Goal: Transaction & Acquisition: Purchase product/service

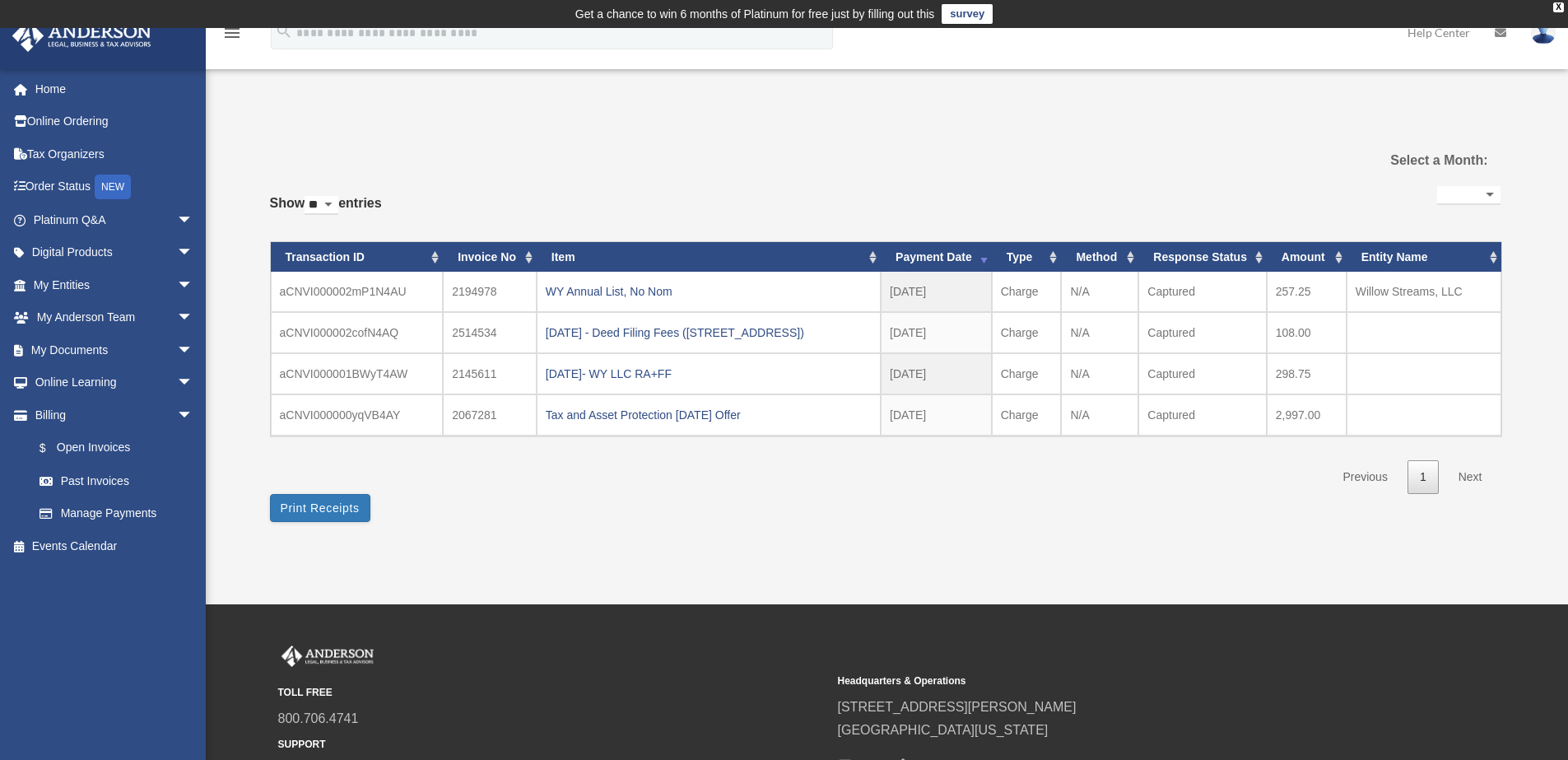
select select
click at [107, 129] on link "Online Ordering" at bounding box center [115, 122] width 207 height 33
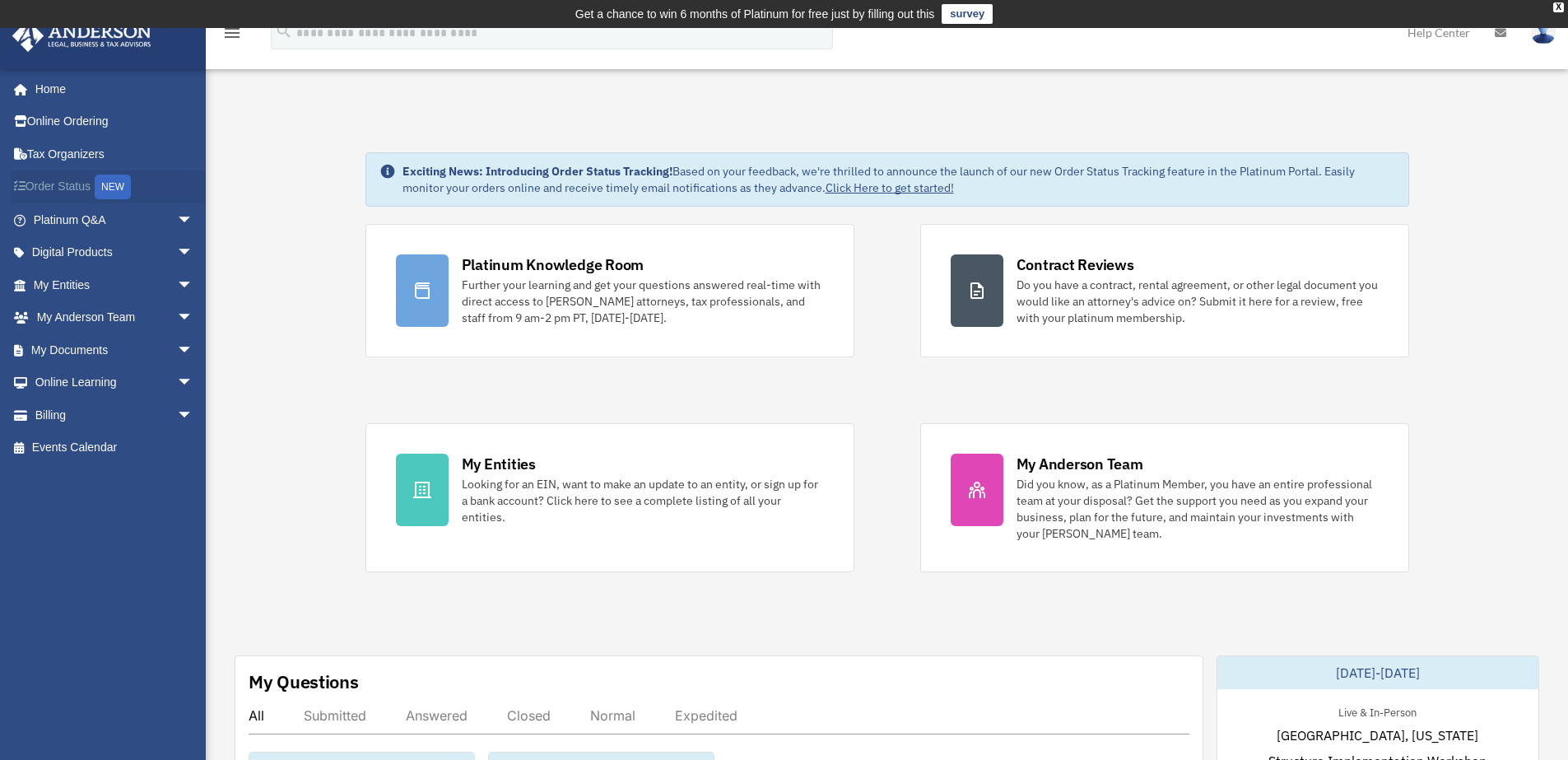
click at [30, 186] on link "Order Status NEW" at bounding box center [115, 187] width 207 height 34
click at [136, 414] on link "Billing arrow_drop_down" at bounding box center [115, 415] width 207 height 33
click at [177, 411] on span "arrow_drop_down" at bounding box center [193, 416] width 33 height 34
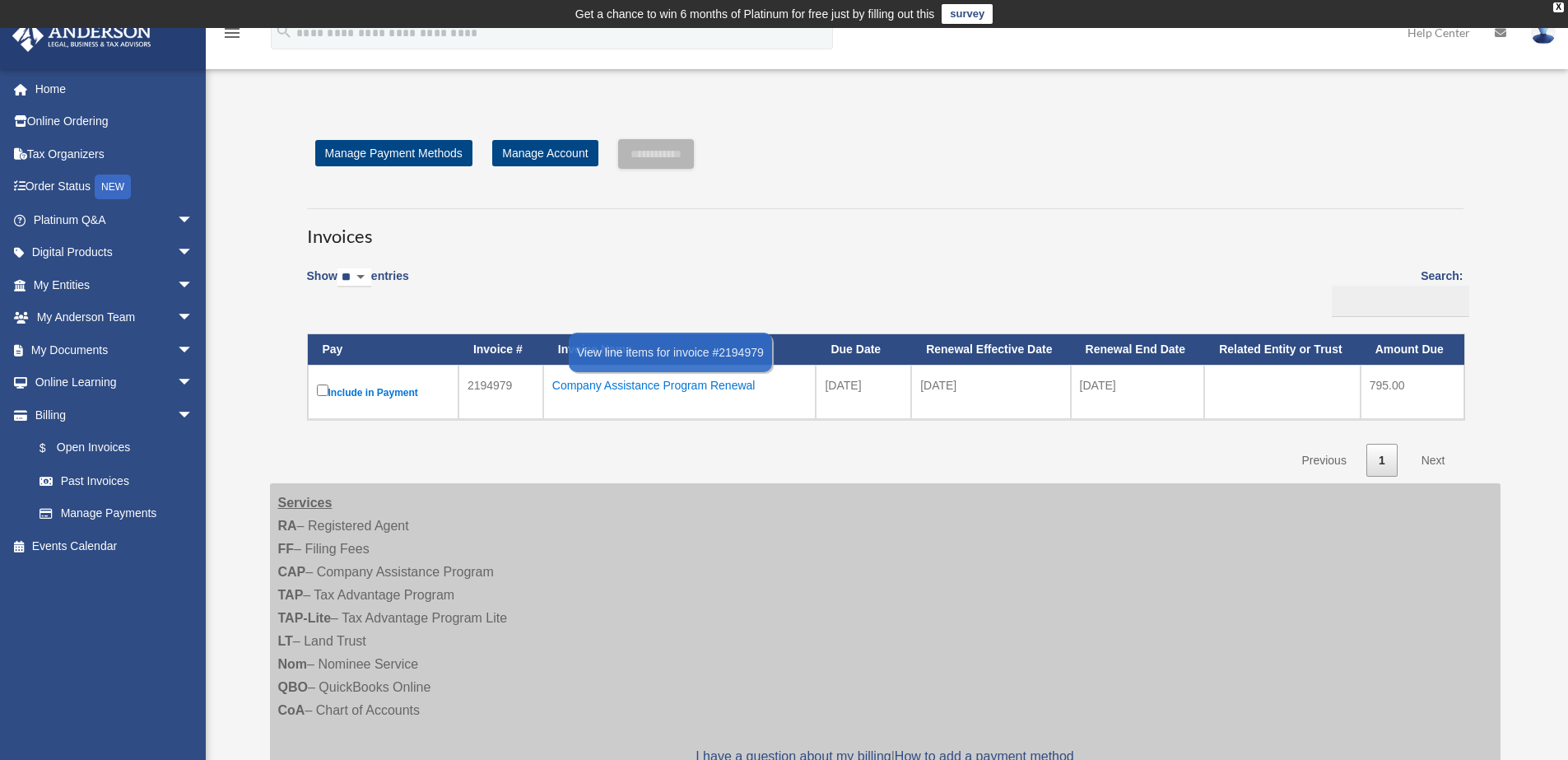
click at [590, 378] on div "Company Assistance Program Renewal" at bounding box center [679, 385] width 255 height 23
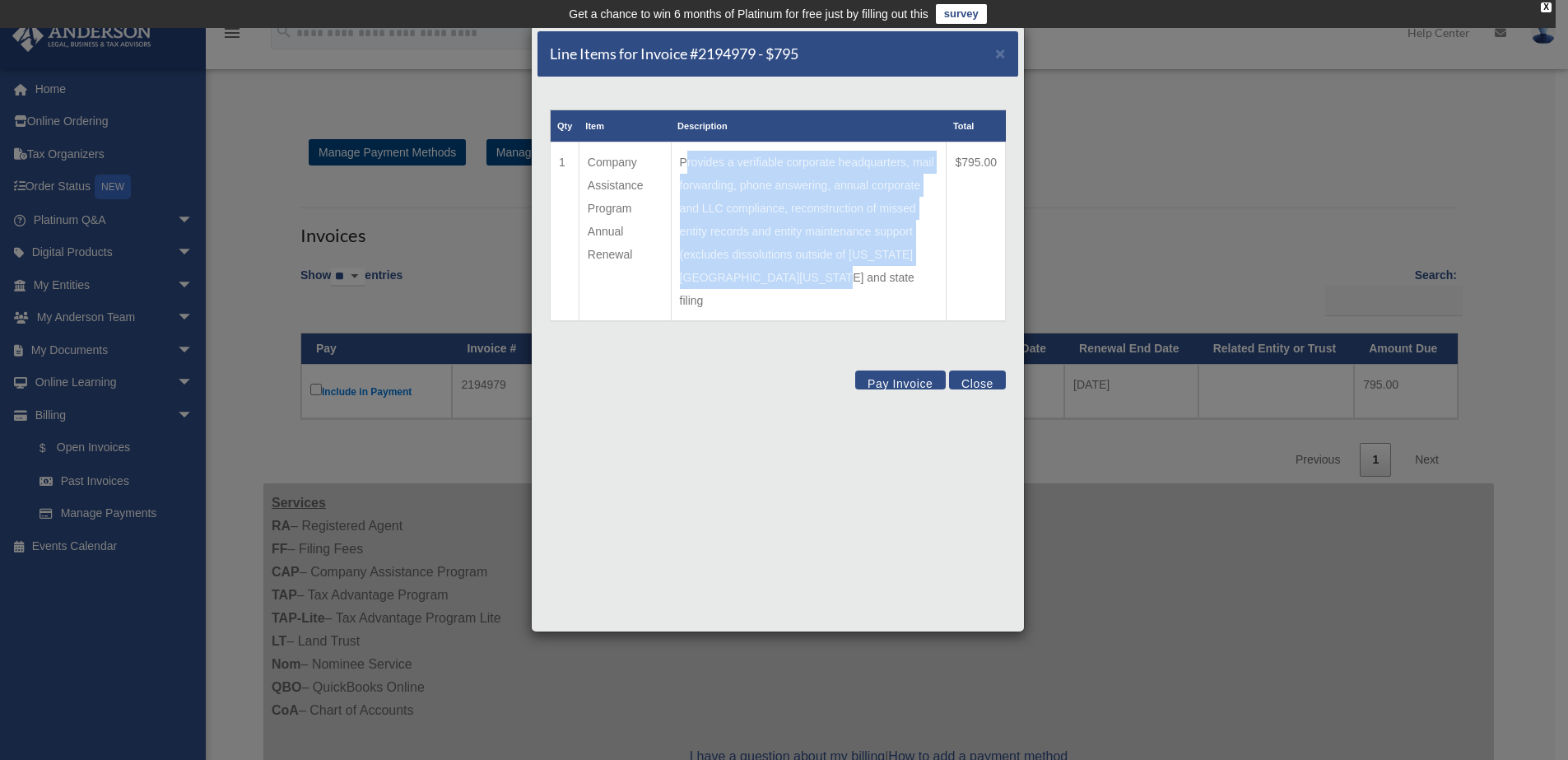
drag, startPoint x: 689, startPoint y: 162, endPoint x: 847, endPoint y: 286, distance: 200.8
click at [847, 286] on td "Provides a verifiable corporate headquarters, mail forwarding, phone answering,…" at bounding box center [808, 232] width 276 height 179
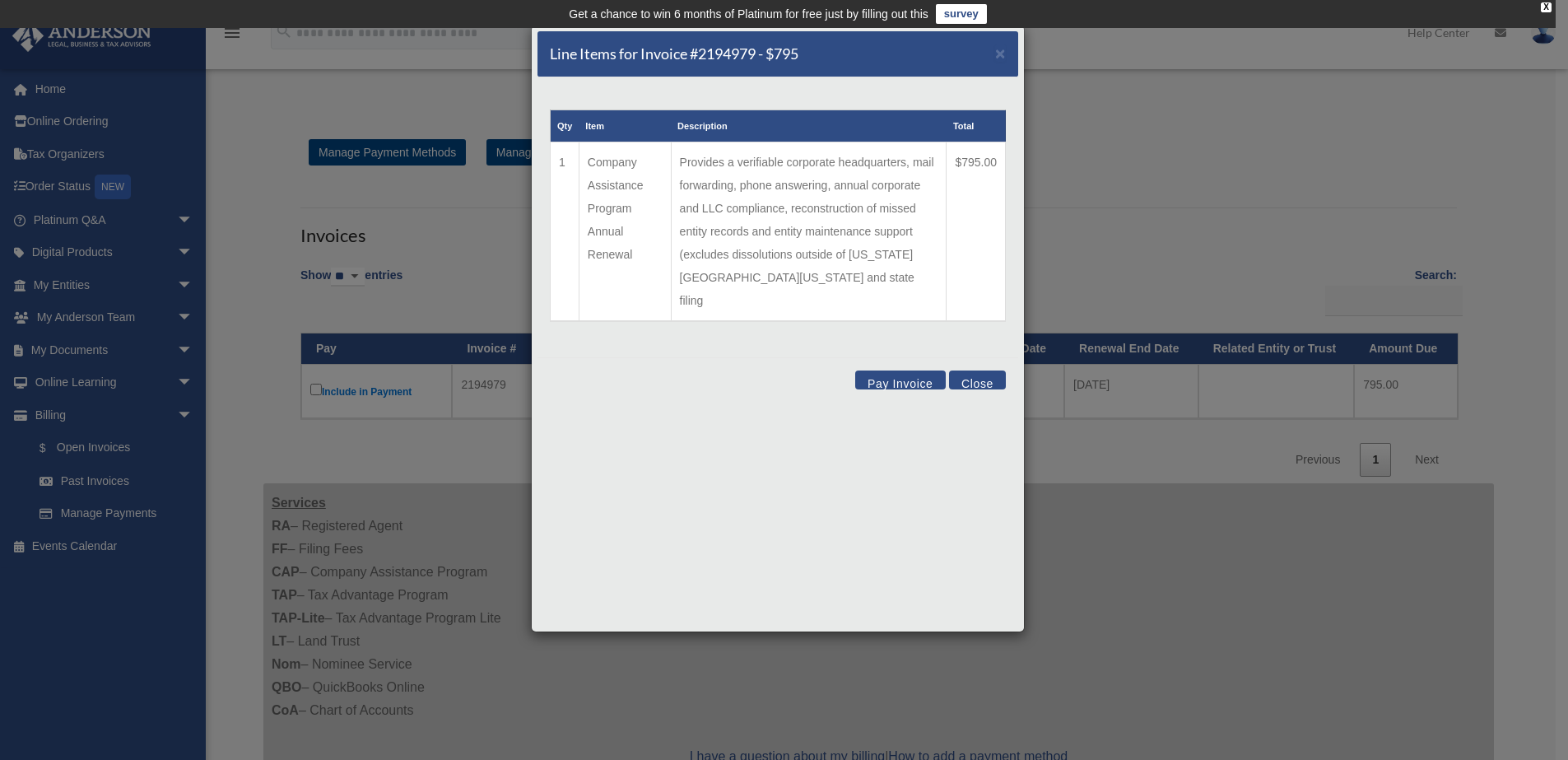
click at [847, 286] on td "Provides a verifiable corporate headquarters, mail forwarding, phone answering,…" at bounding box center [808, 232] width 276 height 179
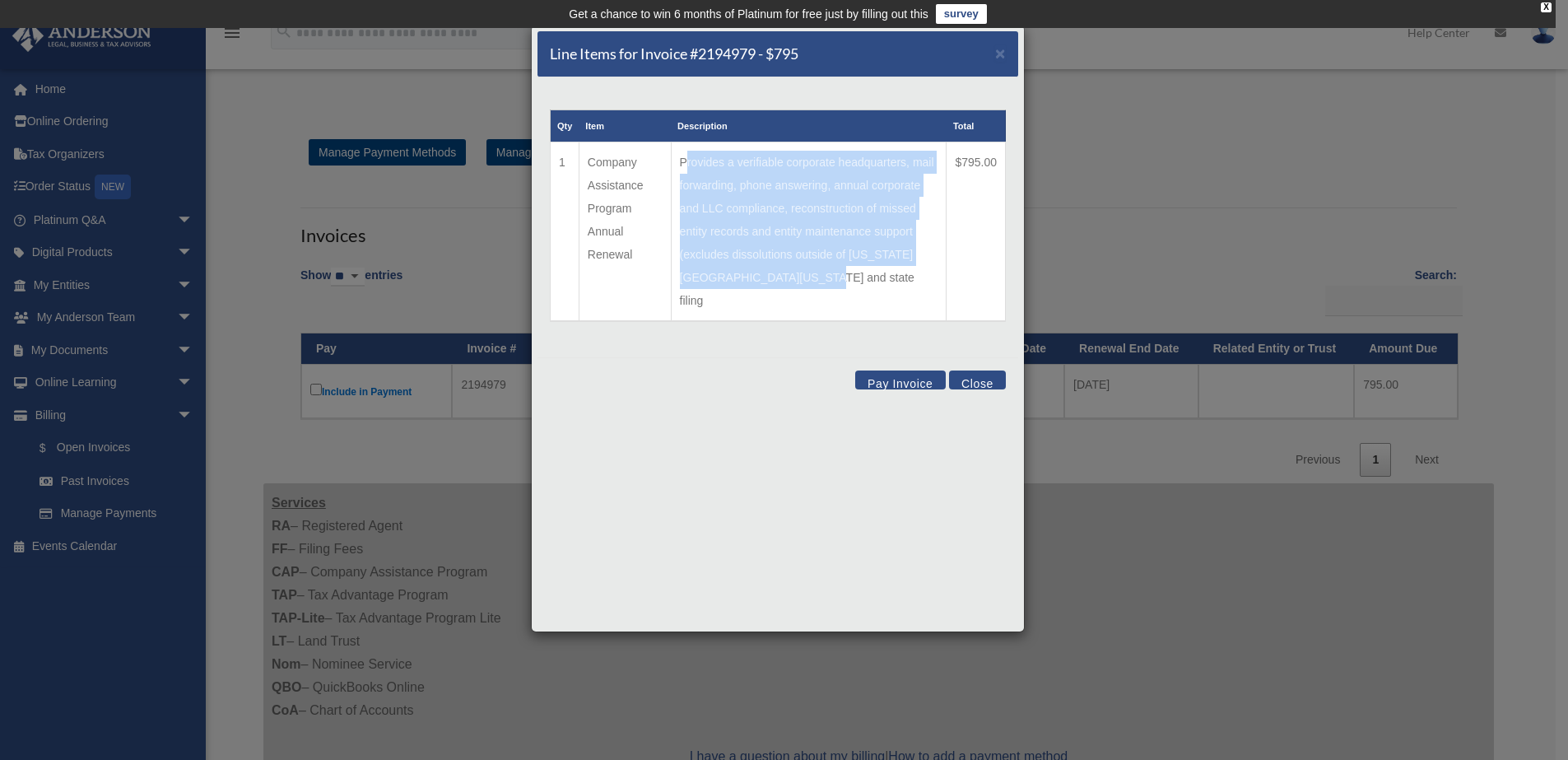
drag, startPoint x: 847, startPoint y: 286, endPoint x: 684, endPoint y: 170, distance: 200.1
click at [684, 170] on td "Provides a verifiable corporate headquarters, mail forwarding, phone answering,…" at bounding box center [808, 232] width 276 height 179
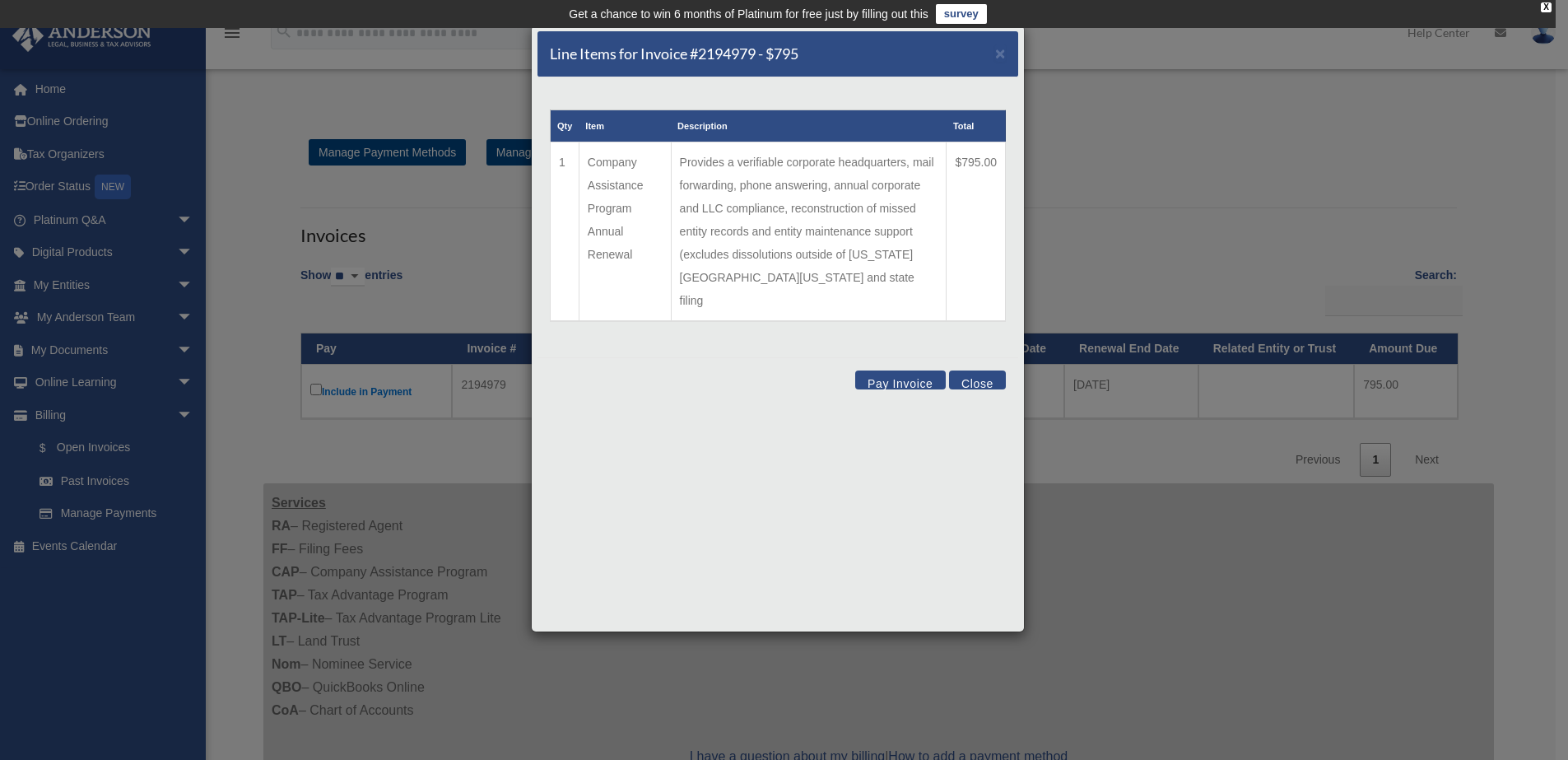
click at [684, 170] on td "Provides a verifiable corporate headquarters, mail forwarding, phone answering,…" at bounding box center [808, 232] width 276 height 179
click at [898, 370] on button "Pay Invoice" at bounding box center [900, 379] width 91 height 19
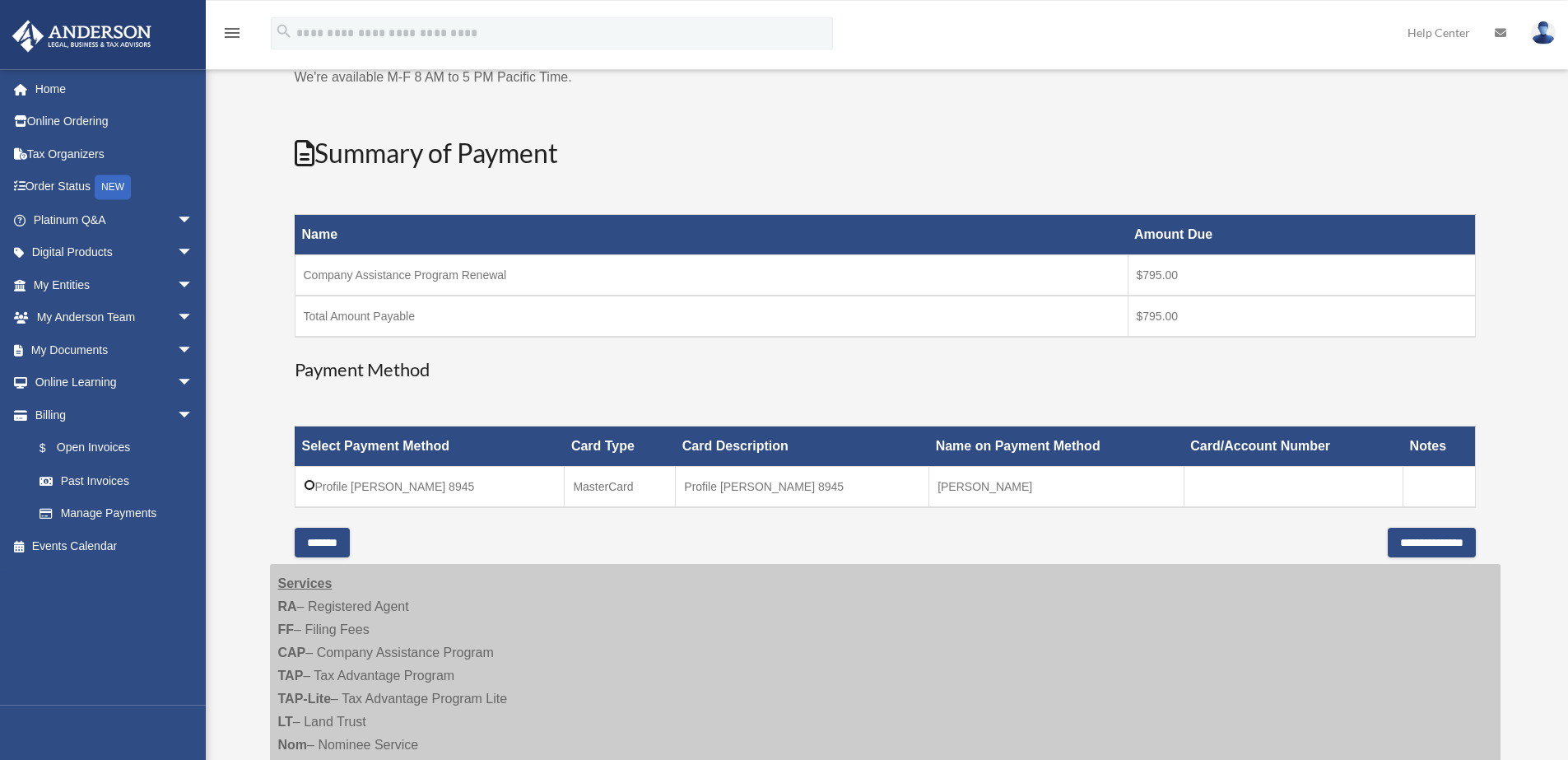
scroll to position [210, 0]
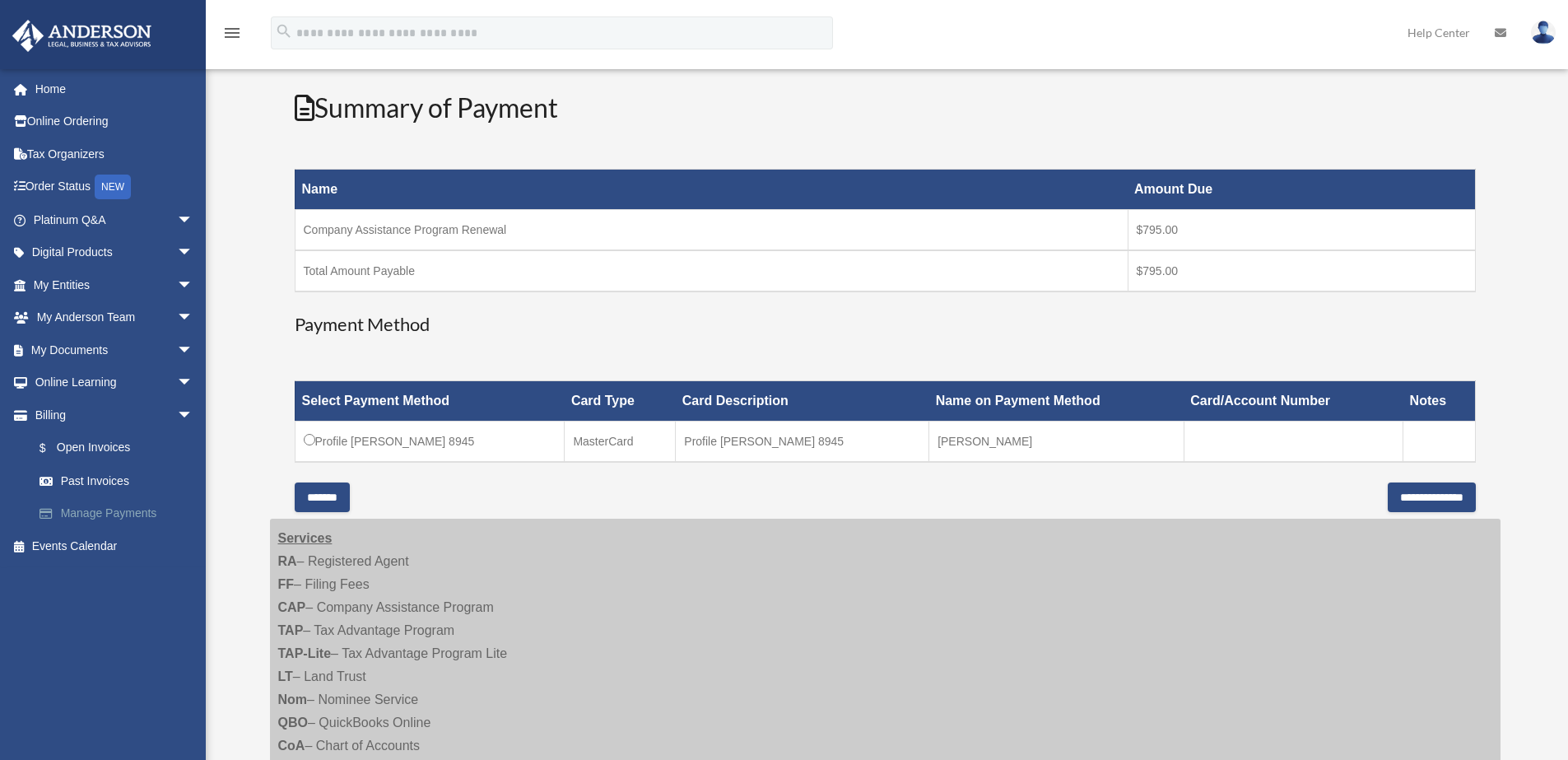
click at [119, 508] on link "Manage Payments" at bounding box center [121, 513] width 195 height 33
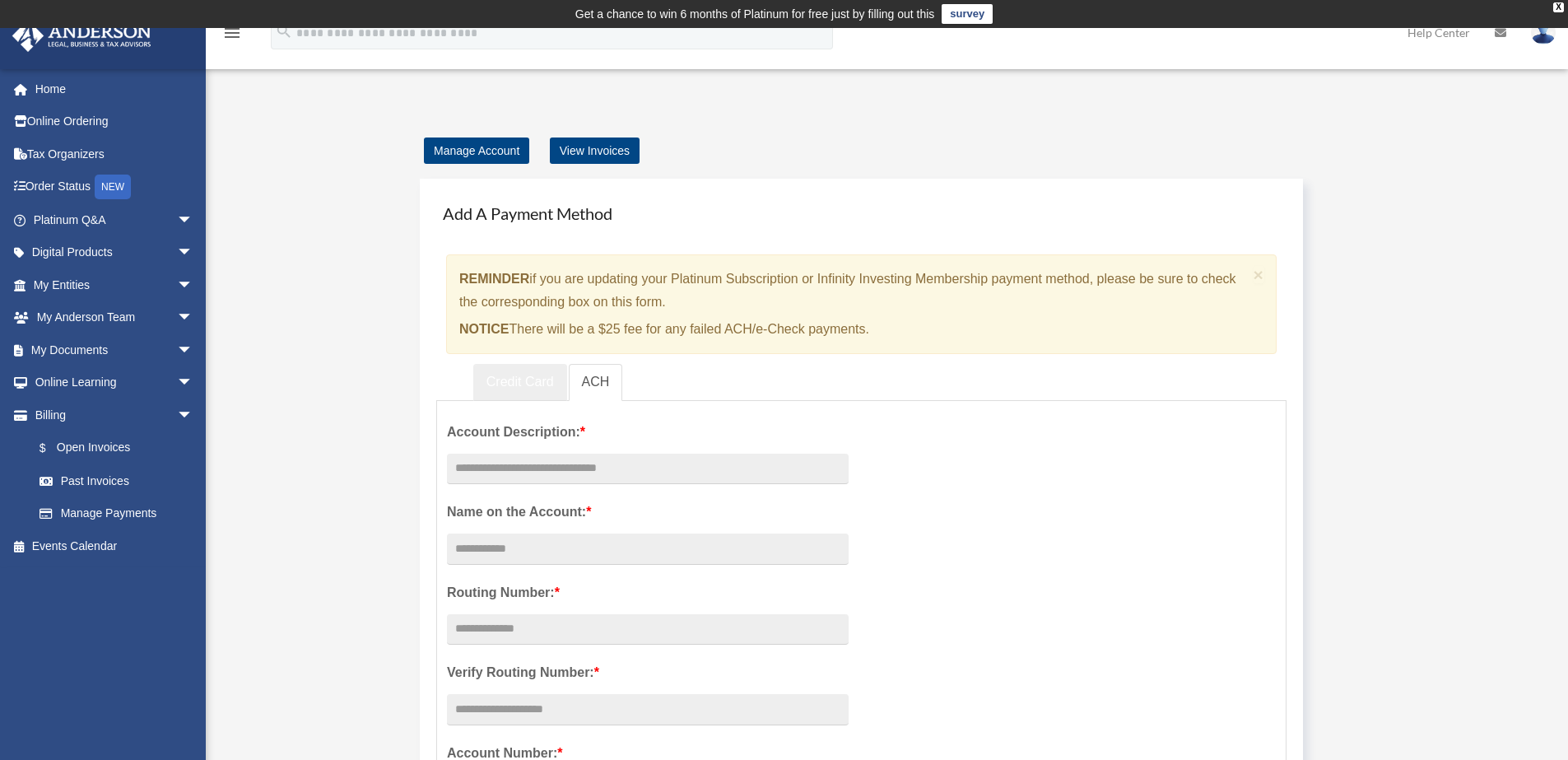
click at [550, 388] on link "Credit Card" at bounding box center [520, 383] width 94 height 37
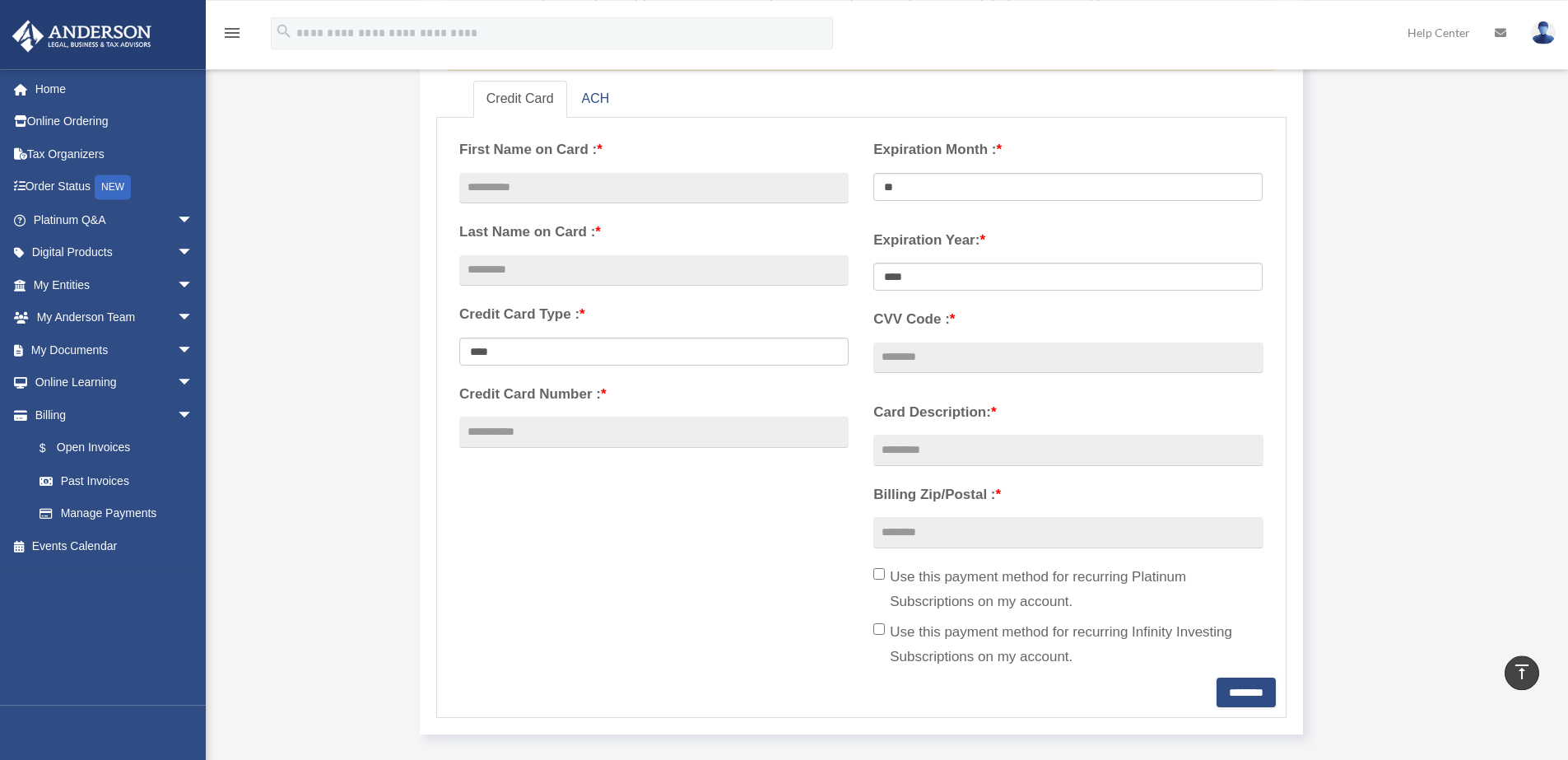
scroll to position [185, 0]
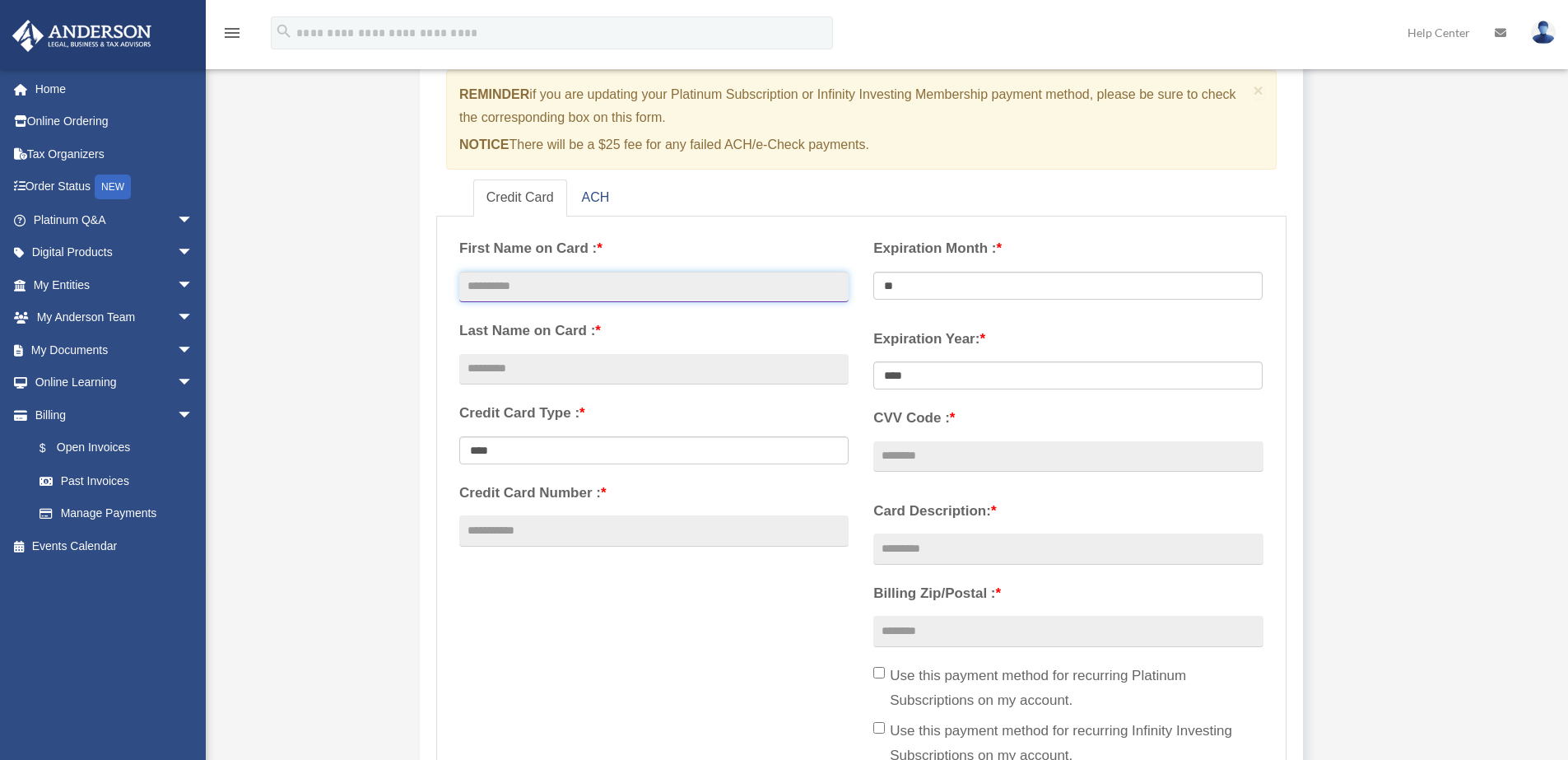
click at [664, 278] on input "text" at bounding box center [653, 287] width 389 height 31
type input "******"
type input "**********"
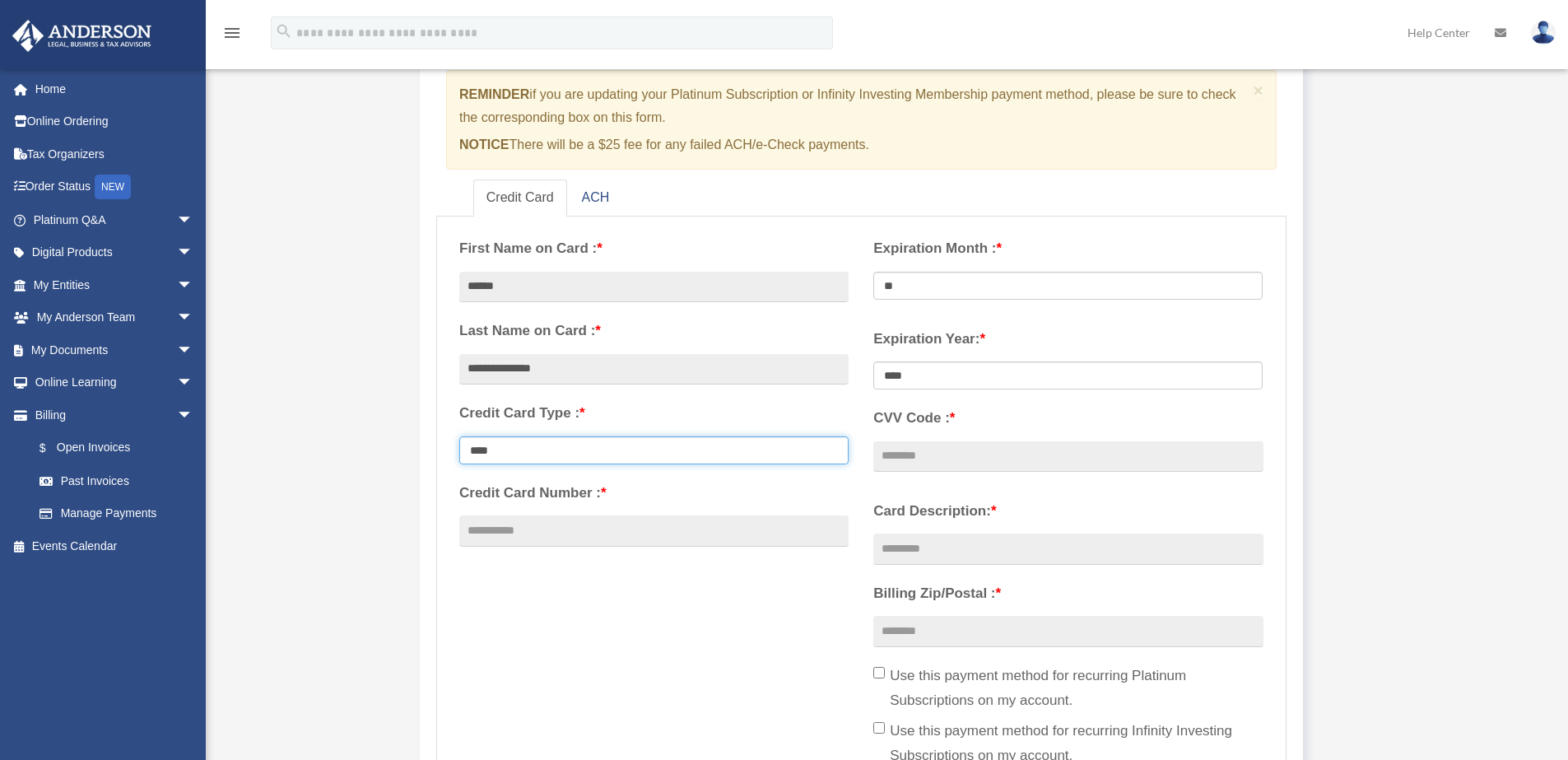
select select "**********"
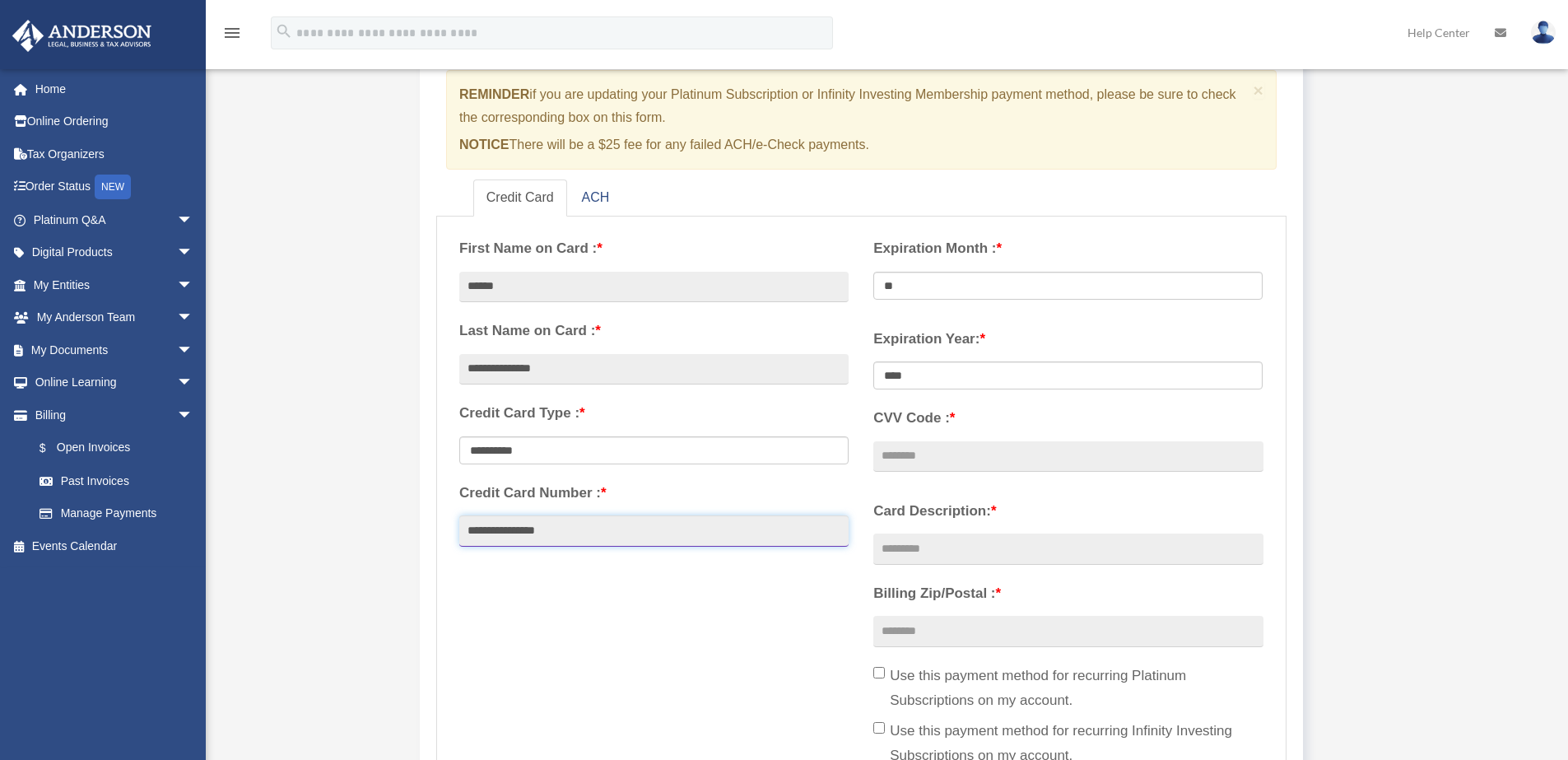
type input "**********"
select select "****"
type input "***"
type input "**********"
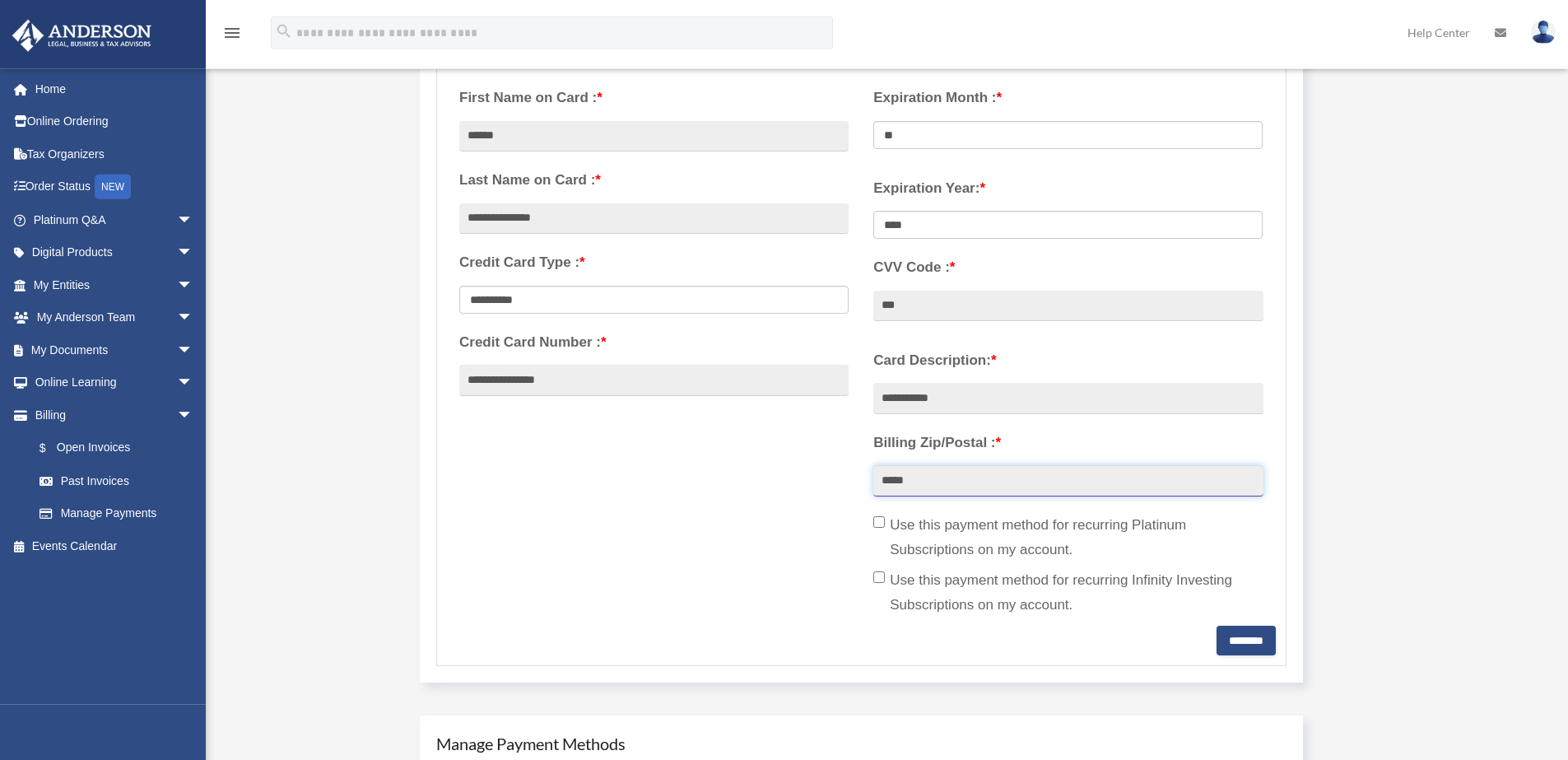
scroll to position [355, 0]
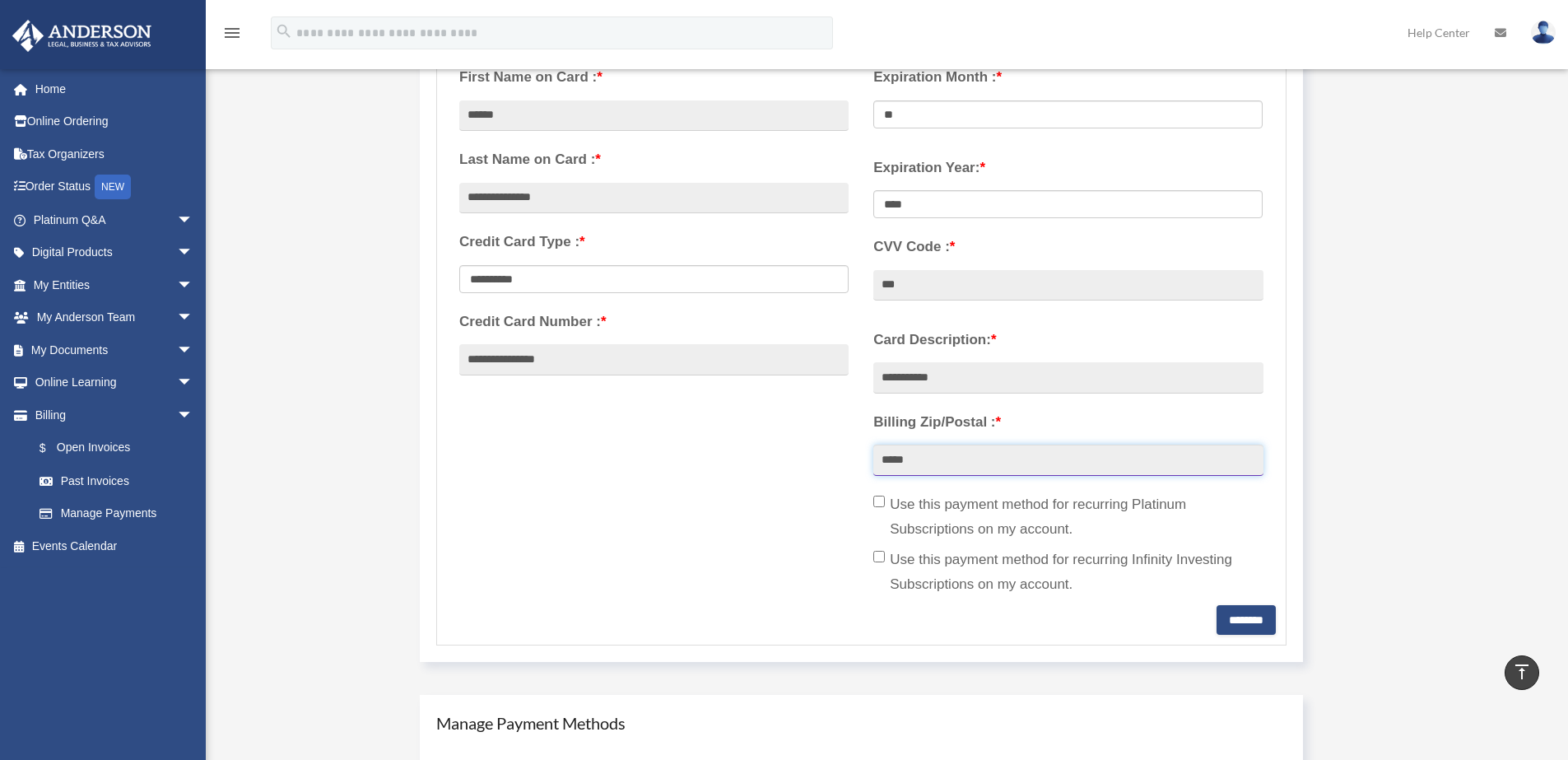
type input "*****"
click at [914, 508] on label "Use this payment method for recurring Platinum Subscriptions on my account." at bounding box center [1068, 517] width 389 height 50
click at [1225, 628] on input "********" at bounding box center [1246, 619] width 59 height 29
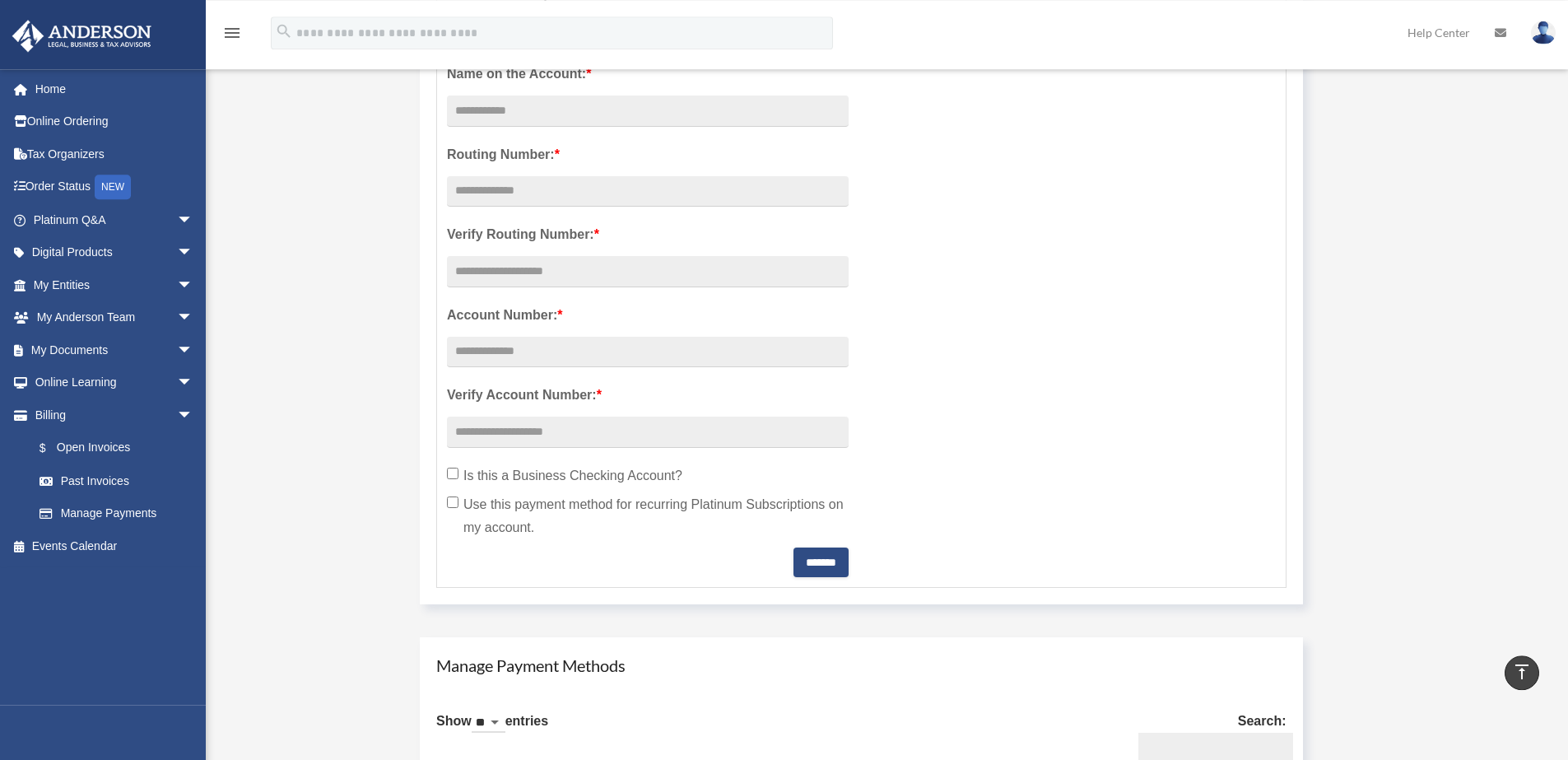
scroll to position [434, 0]
click at [74, 456] on link "$ Open Invoices" at bounding box center [121, 448] width 195 height 34
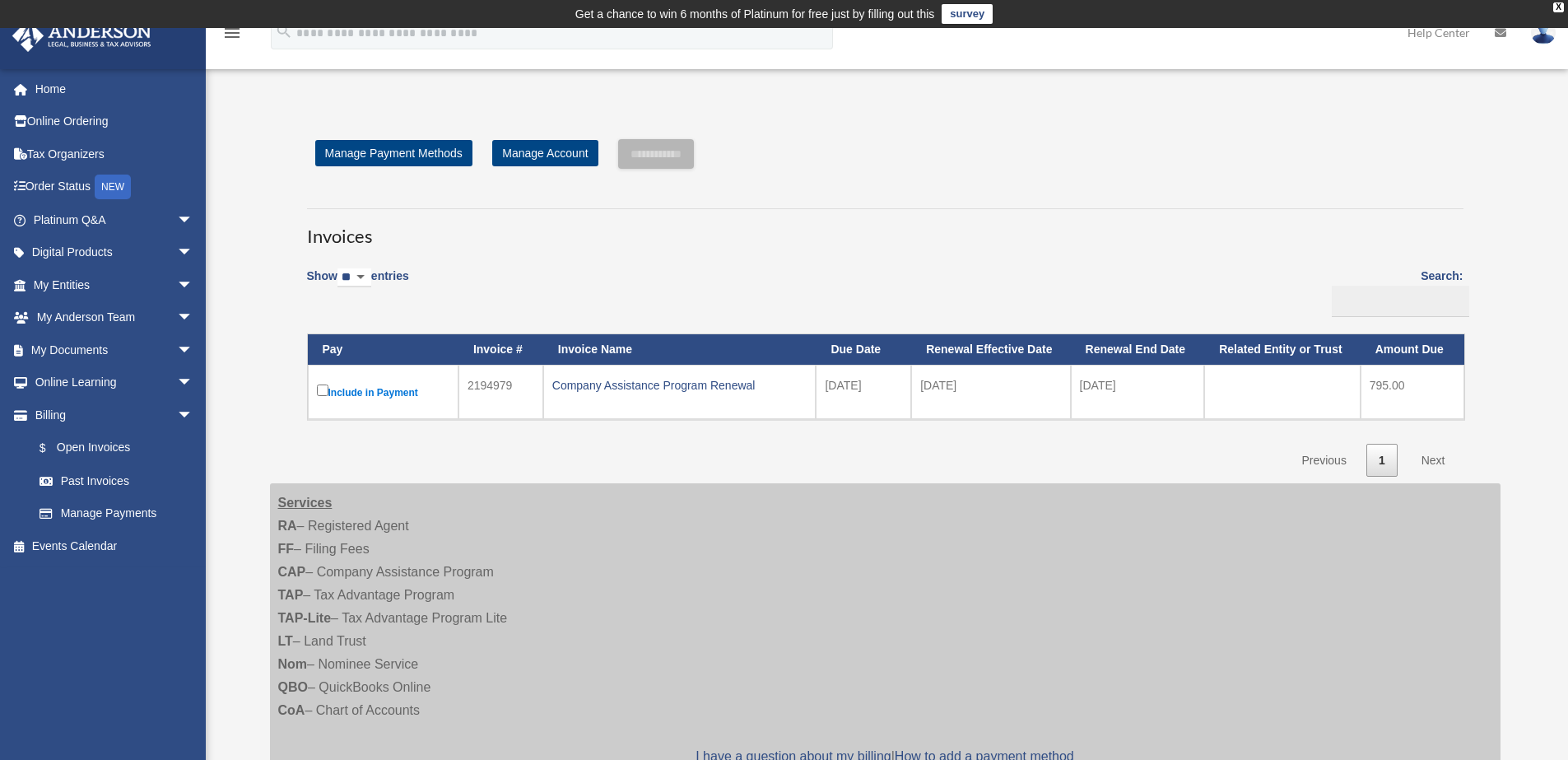
click at [396, 400] on label "Include in Payment" at bounding box center [383, 392] width 132 height 21
click at [693, 168] on input "**********" at bounding box center [655, 154] width 75 height 29
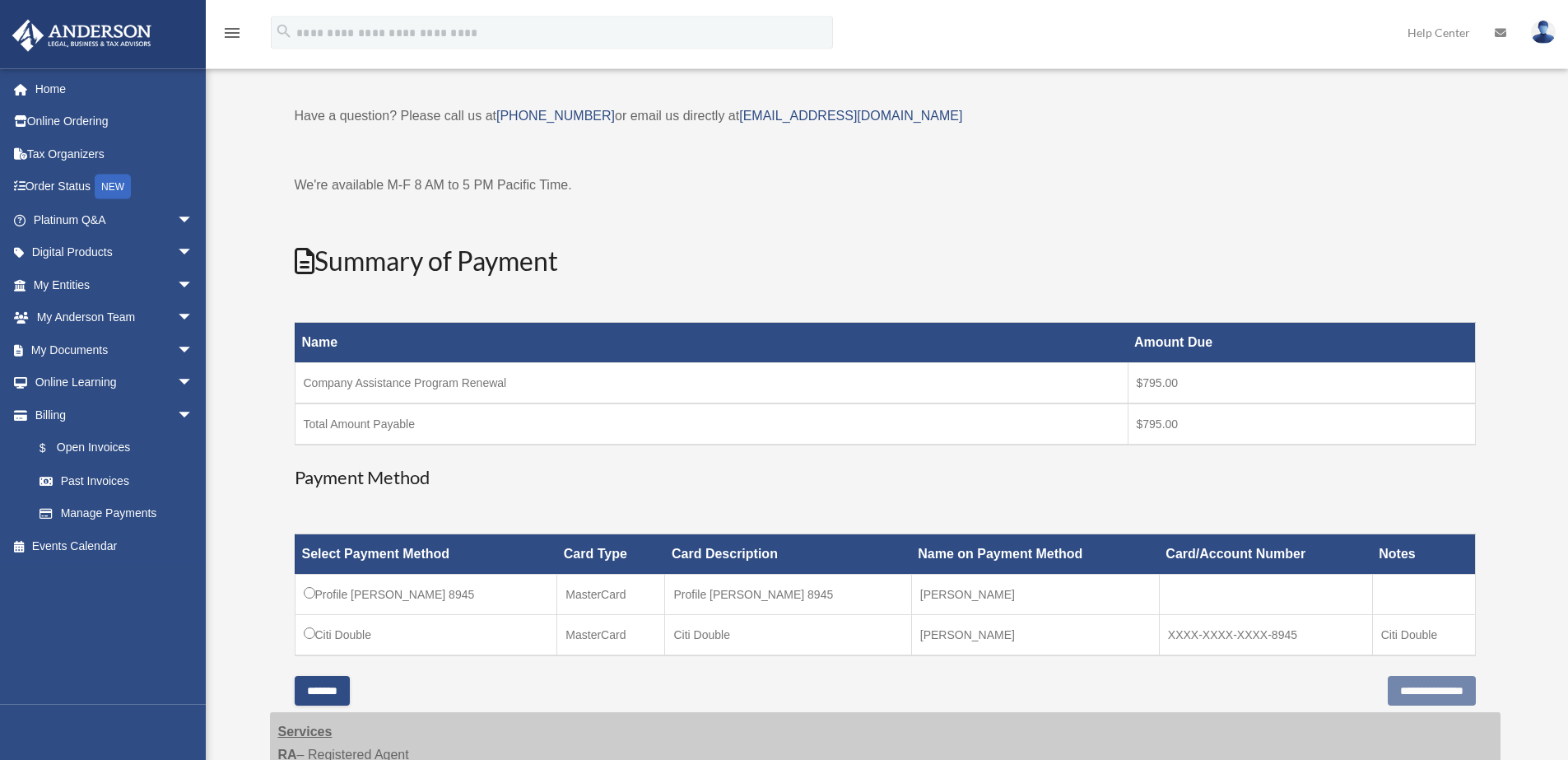
scroll to position [145, 0]
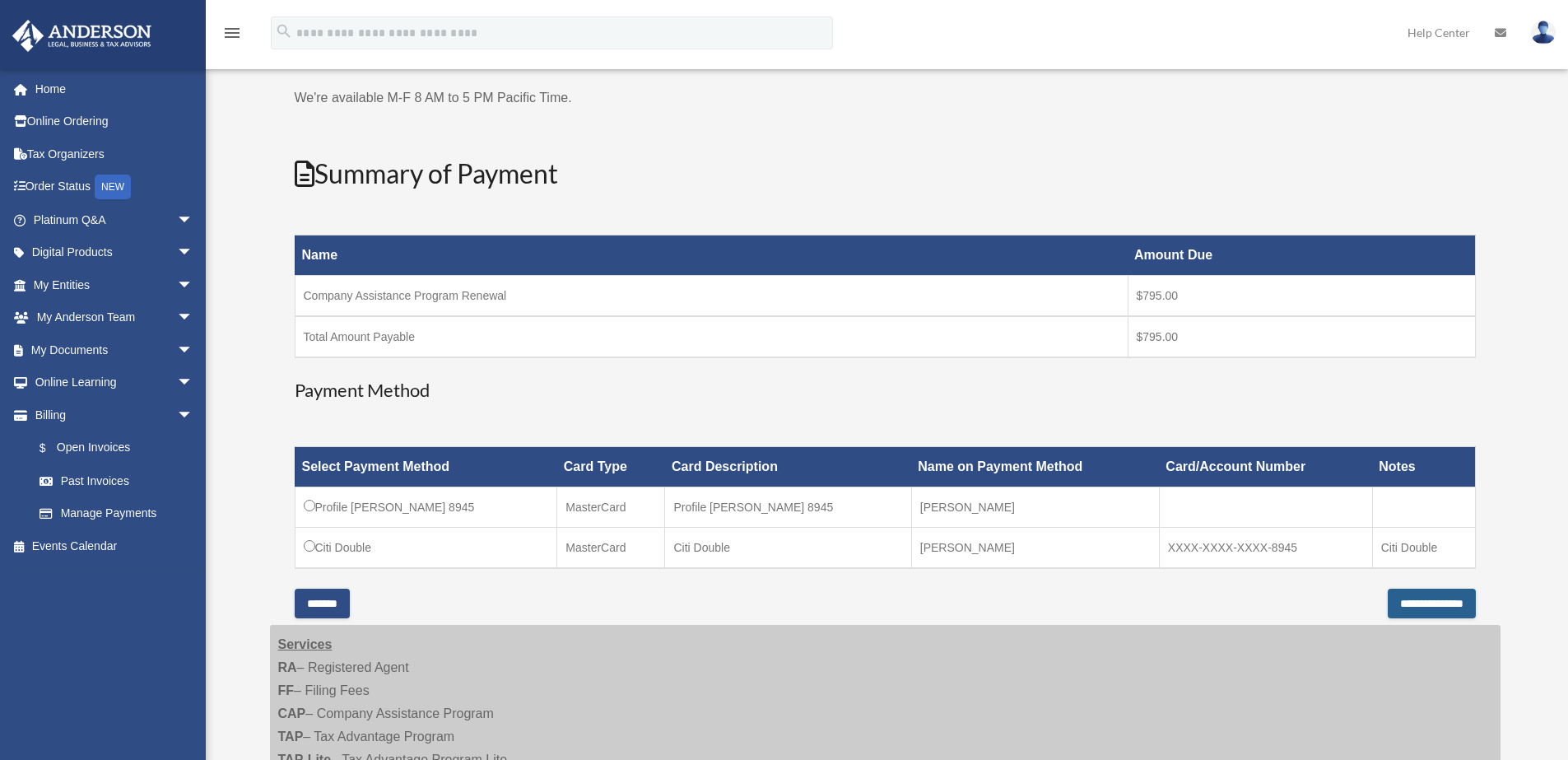
click at [1431, 599] on input "**********" at bounding box center [1431, 603] width 88 height 29
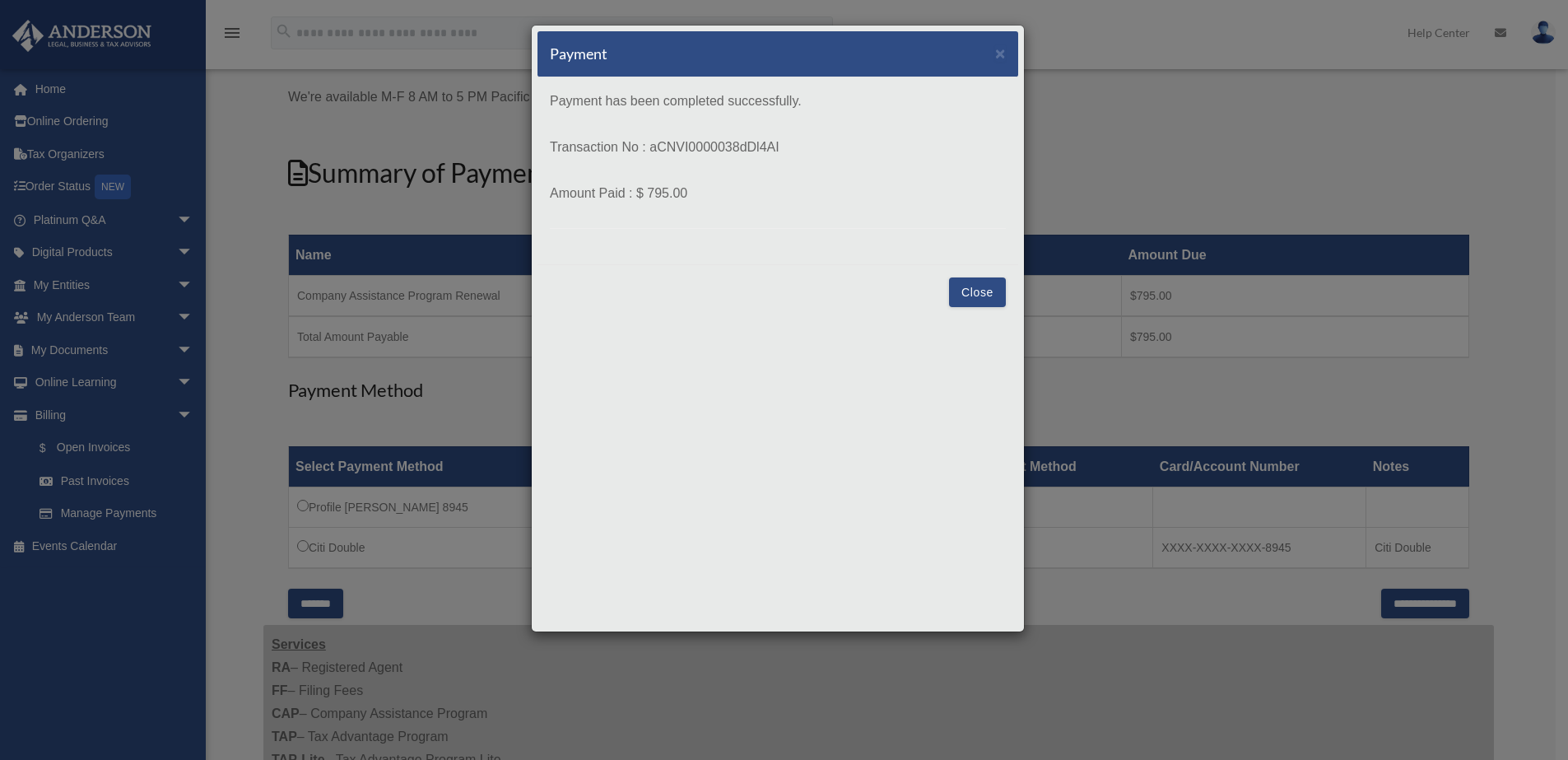
click at [984, 301] on button "Close" at bounding box center [978, 291] width 57 height 29
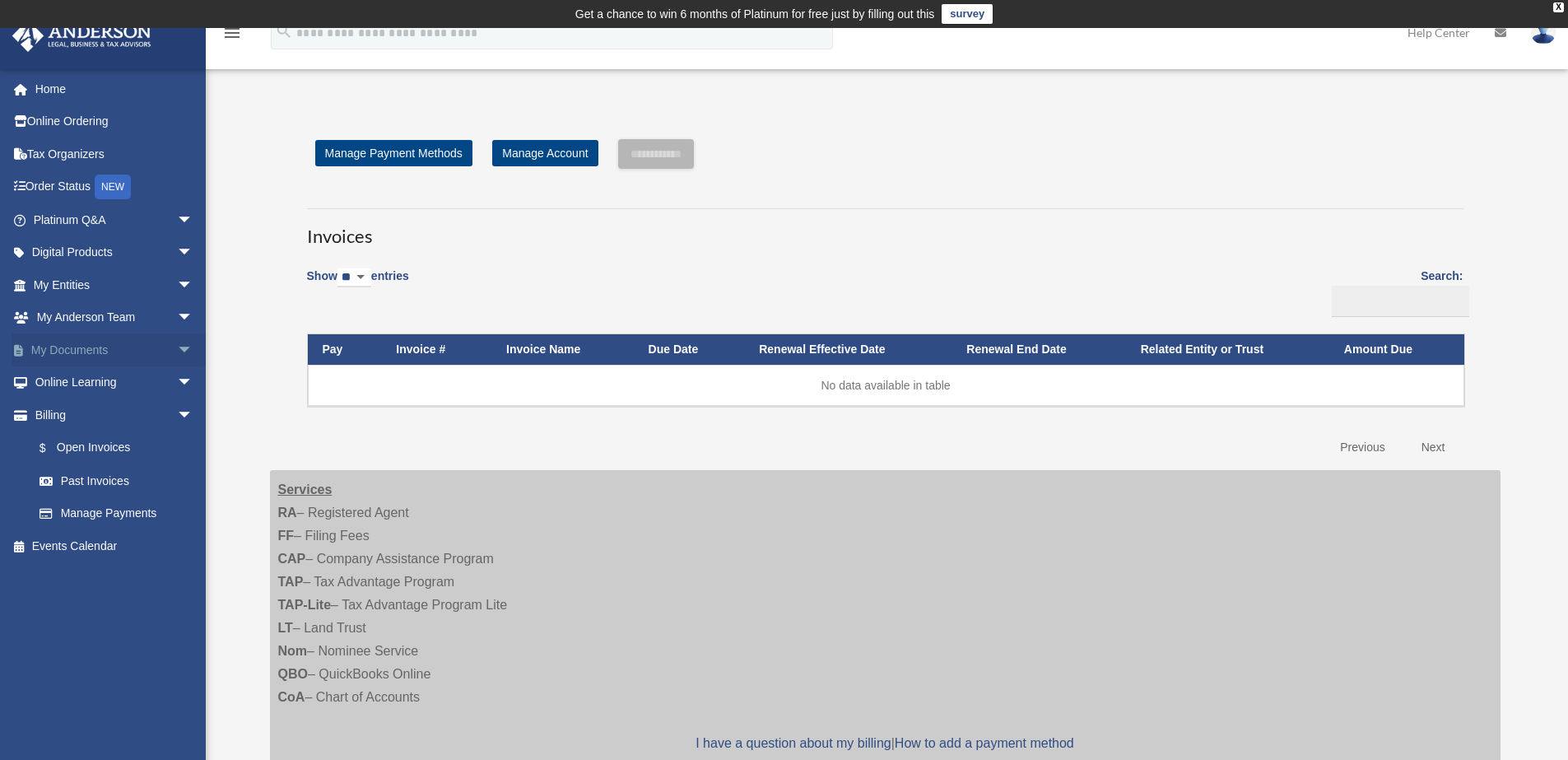
click at [177, 349] on span "arrow_drop_down" at bounding box center [193, 350] width 33 height 34
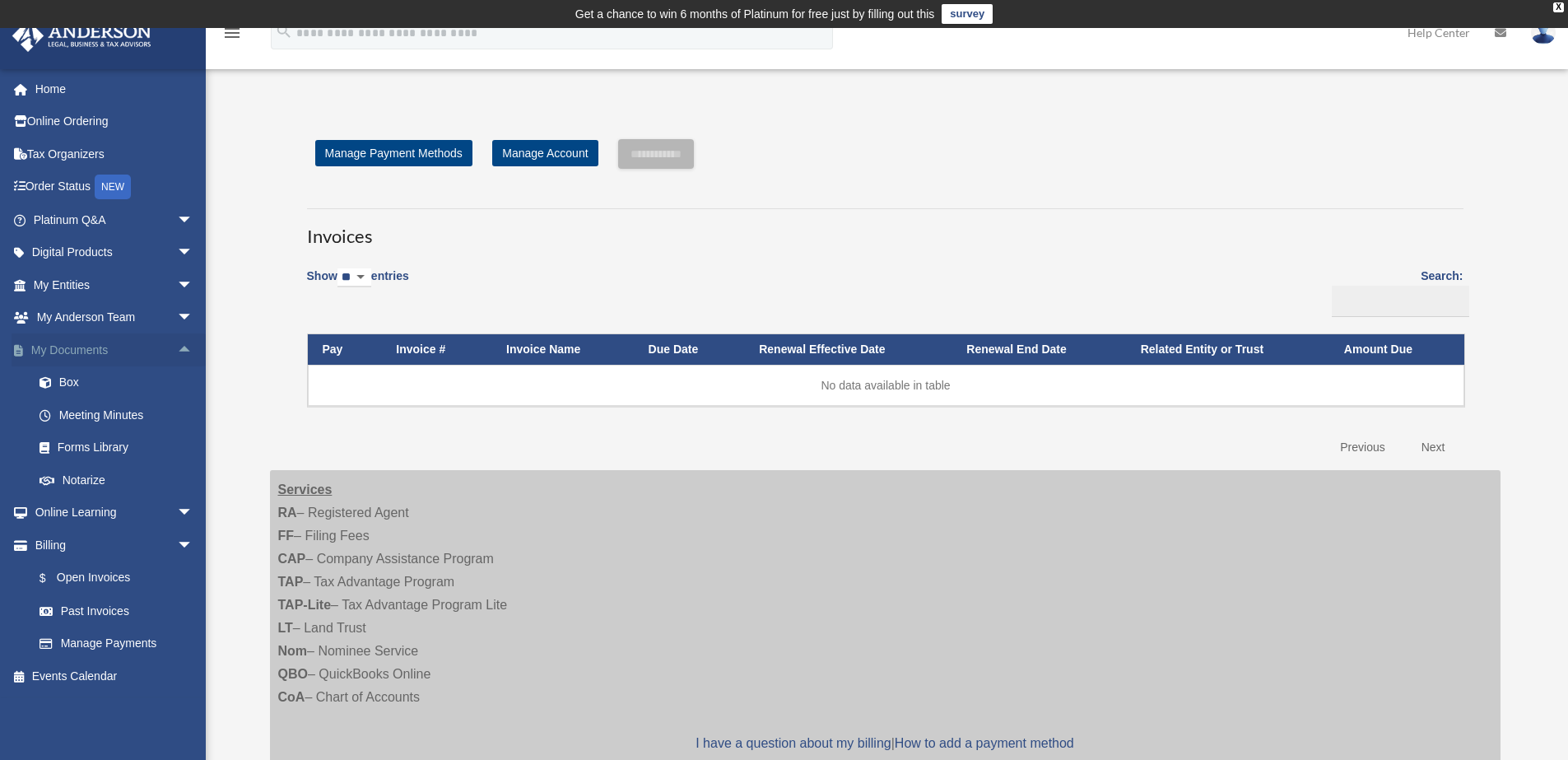
click at [177, 349] on span "arrow_drop_up" at bounding box center [193, 350] width 33 height 34
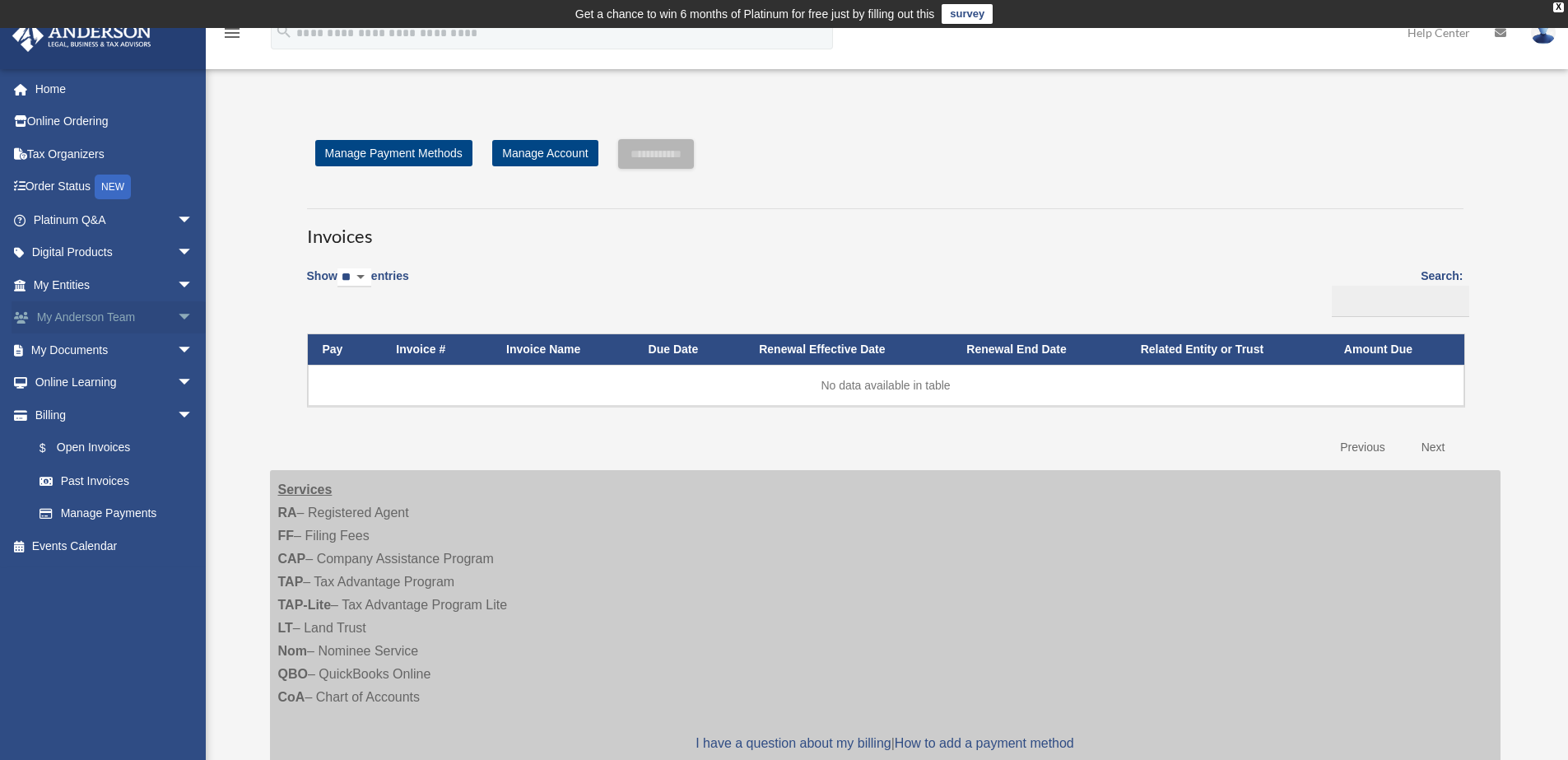
click at [177, 314] on span "arrow_drop_down" at bounding box center [193, 318] width 33 height 34
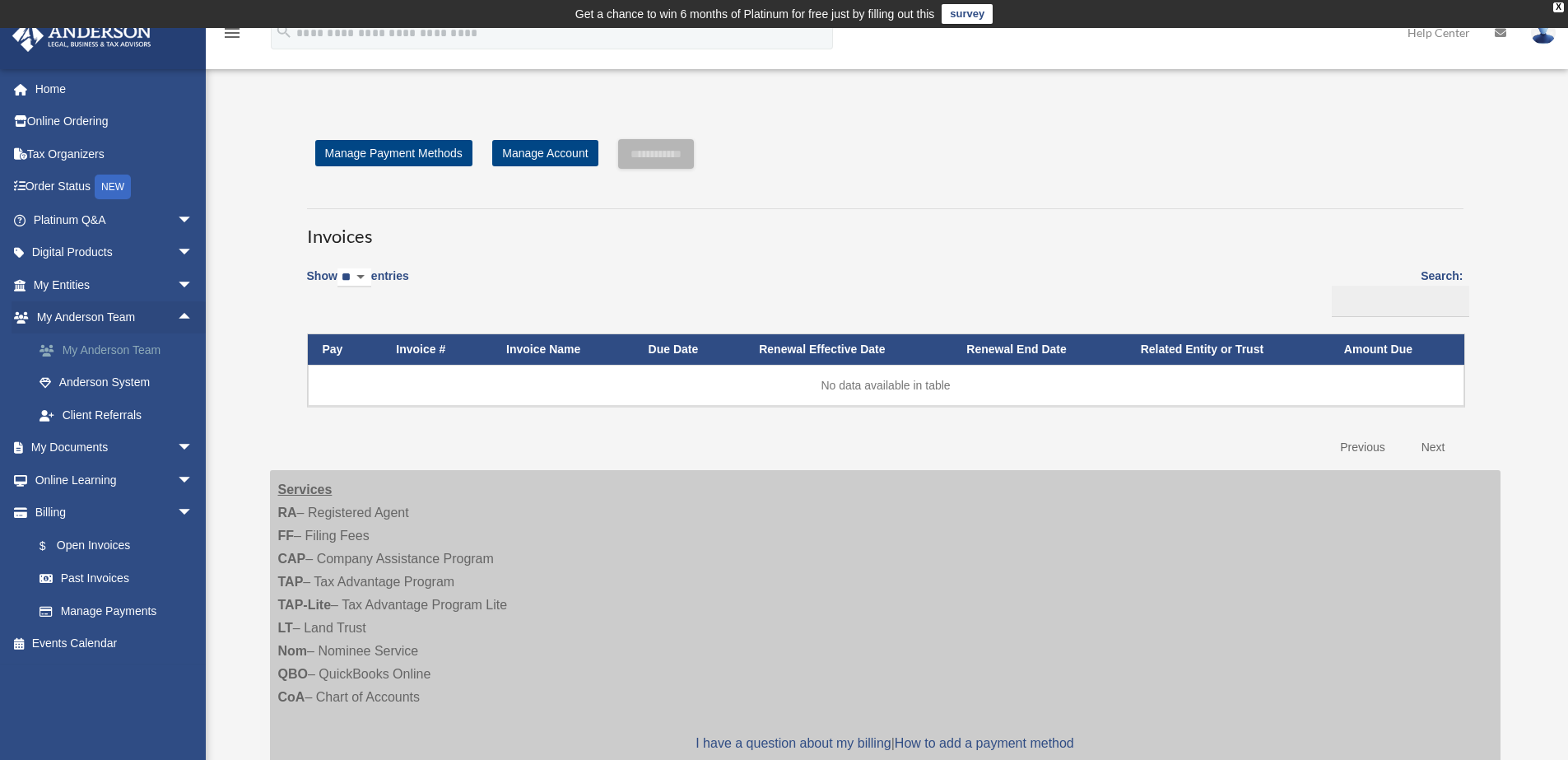
click at [125, 342] on link "My Anderson Team" at bounding box center [121, 349] width 195 height 33
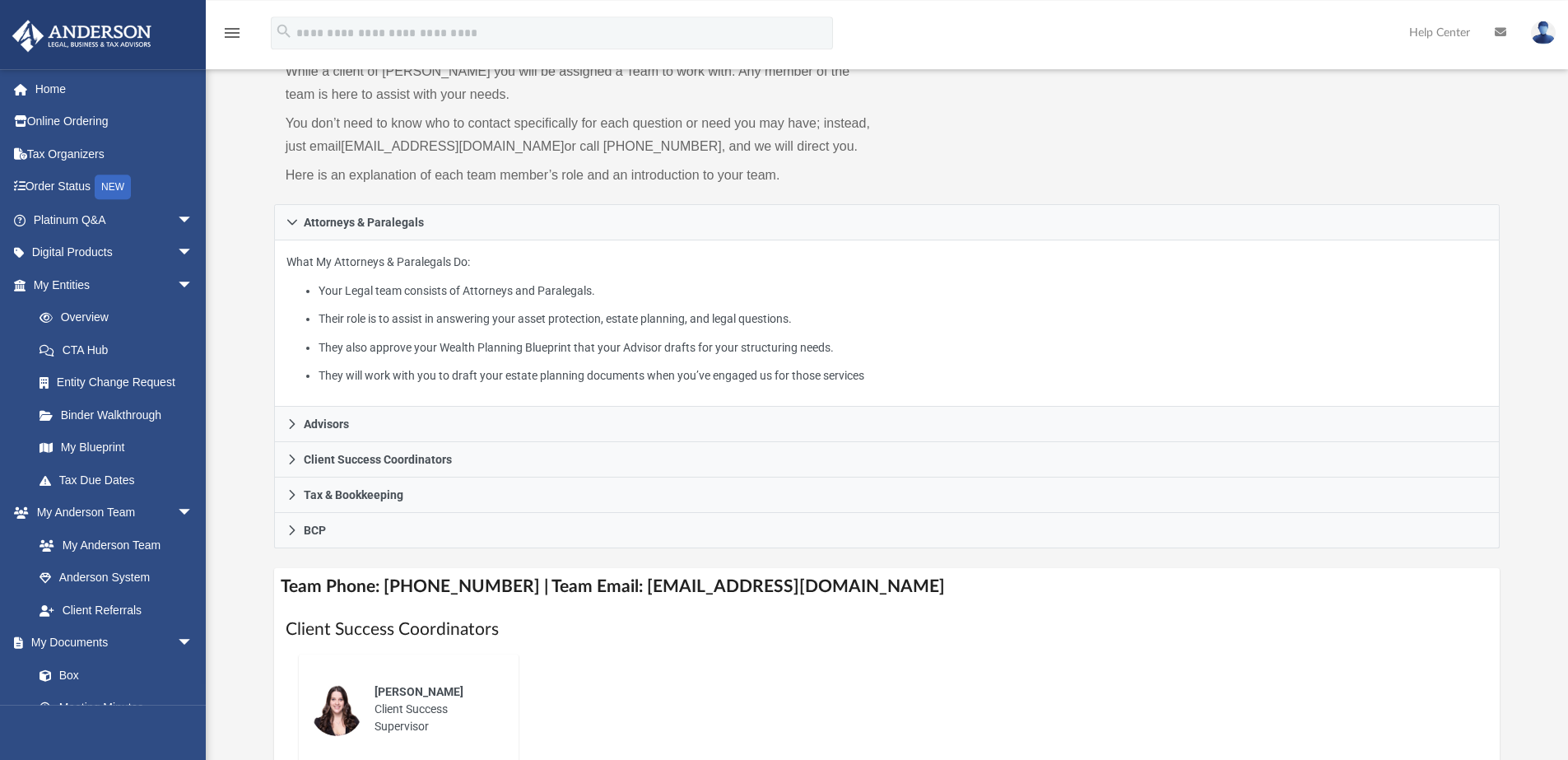
scroll to position [145, 0]
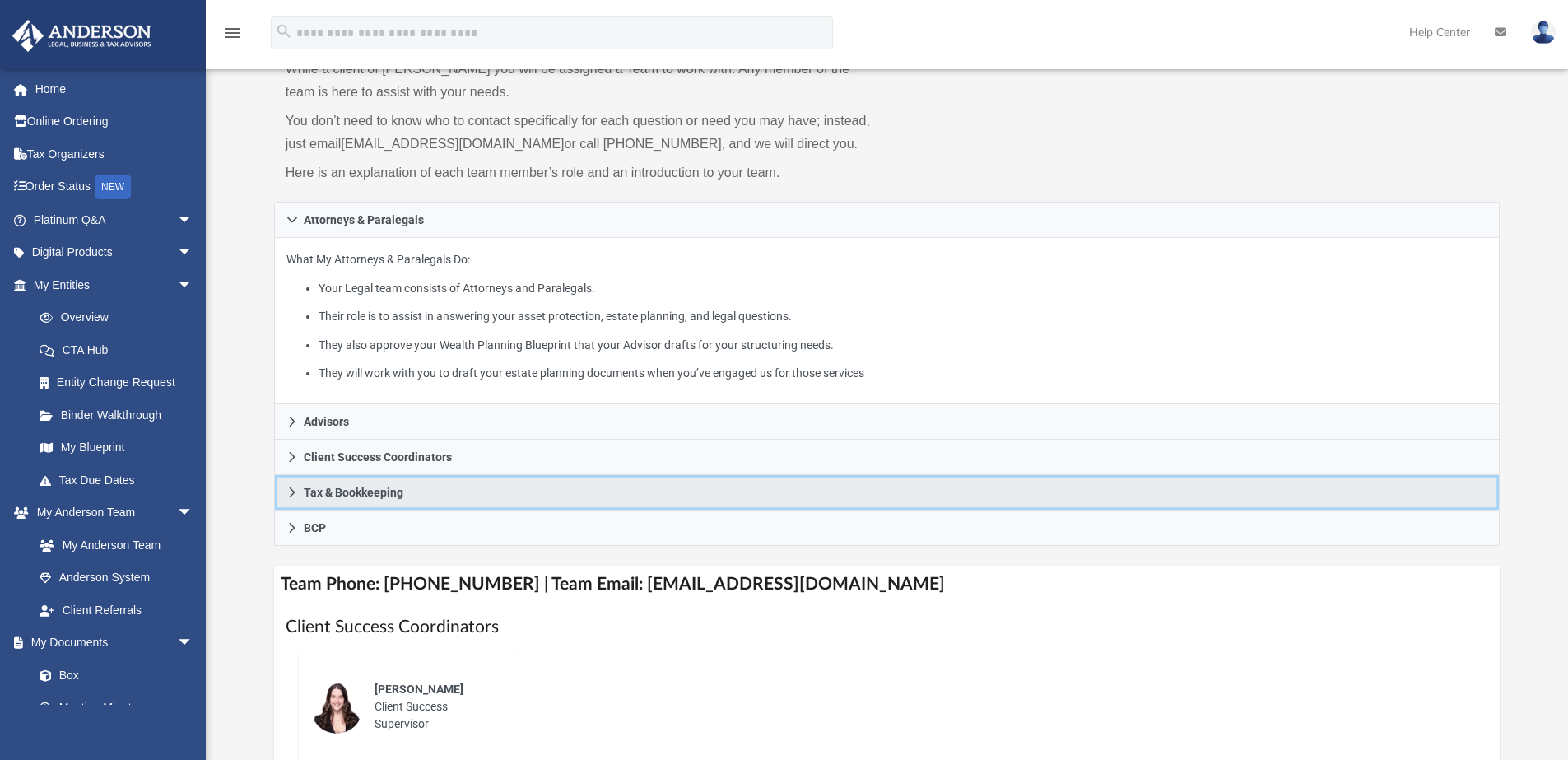
click at [381, 498] on span "Tax & Bookkeeping" at bounding box center [353, 492] width 99 height 12
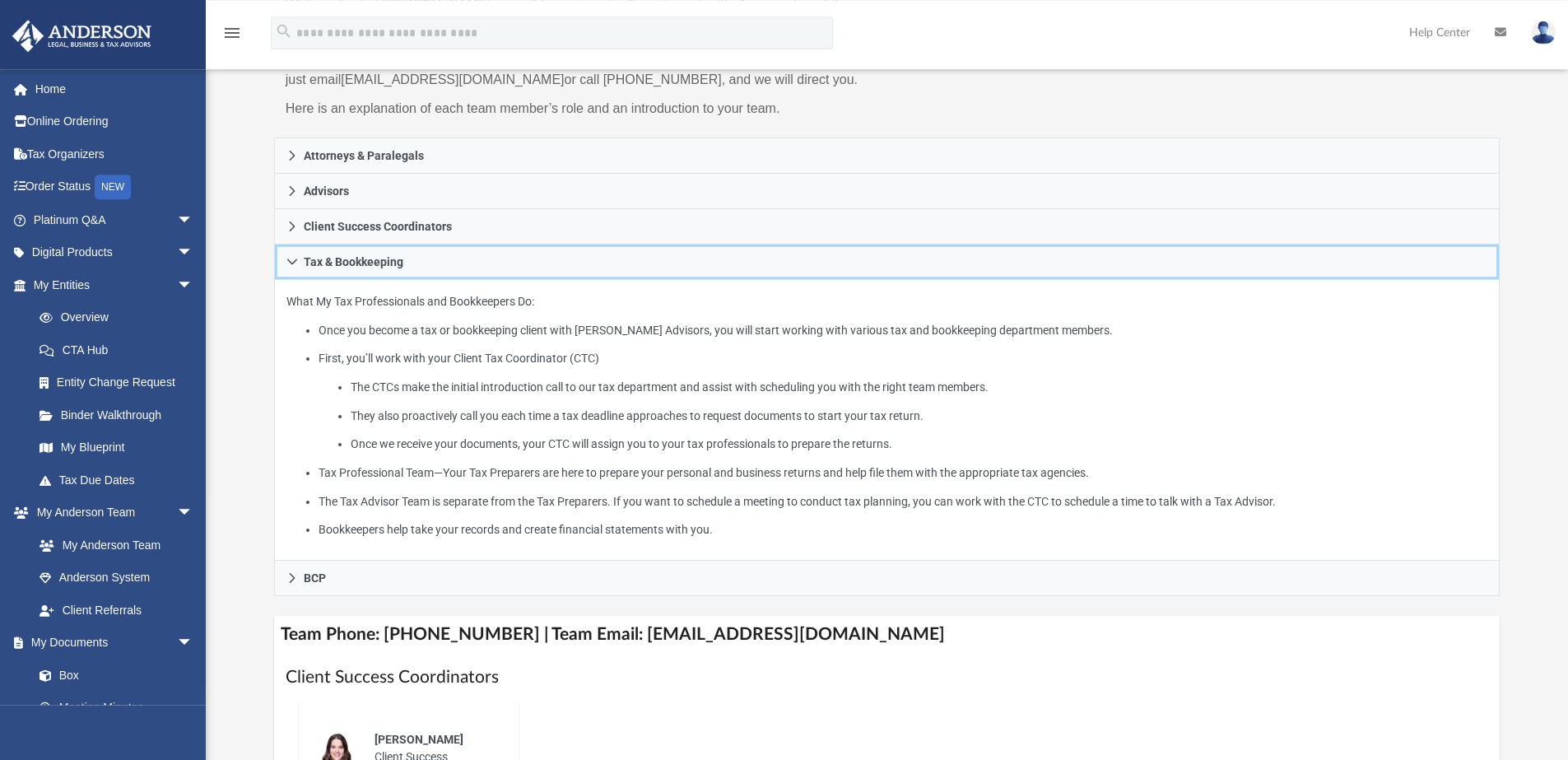
scroll to position [210, 0]
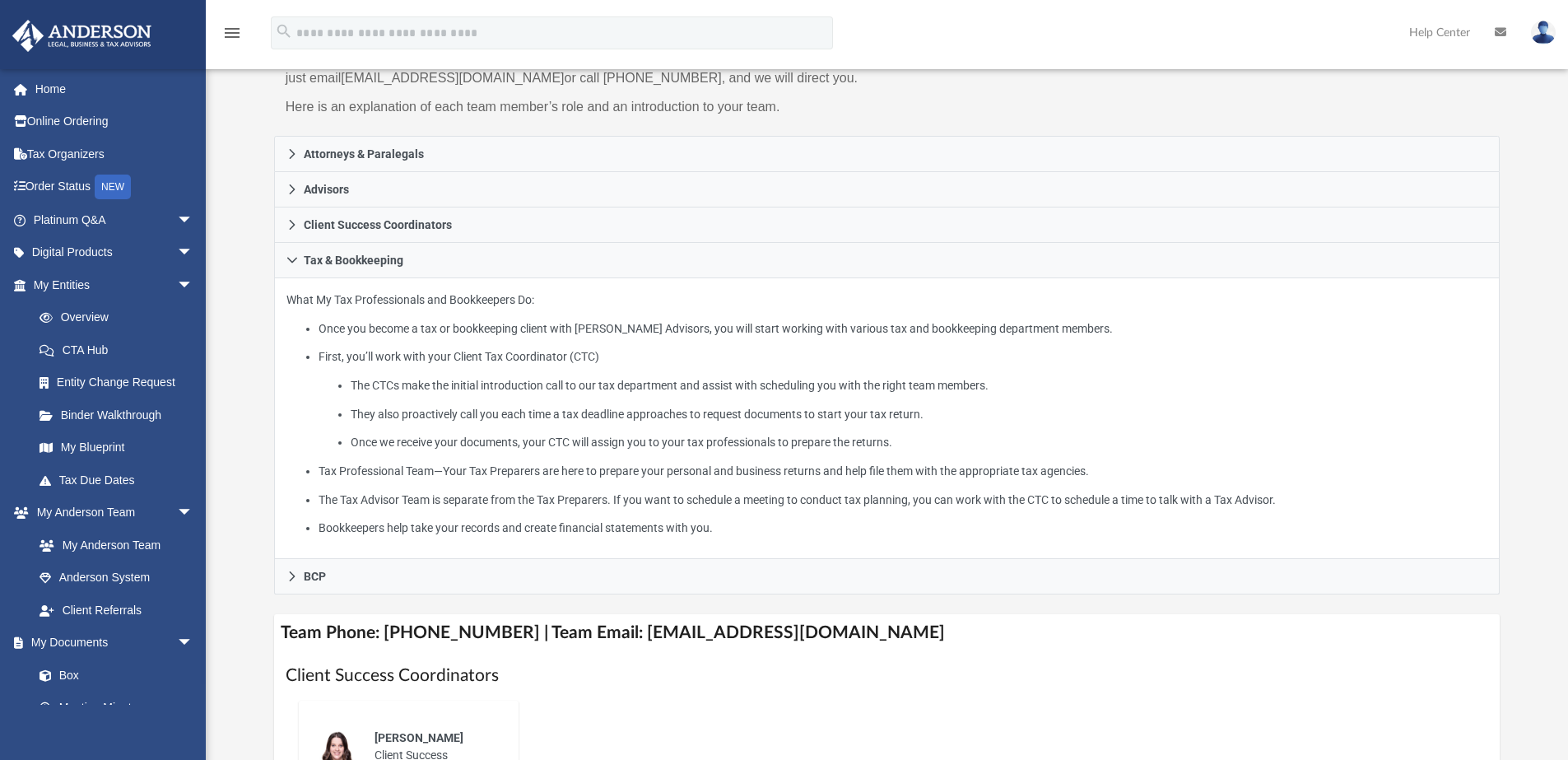
drag, startPoint x: 435, startPoint y: 332, endPoint x: 761, endPoint y: 528, distance: 380.4
click at [761, 528] on ul "Once you become a tax or bookkeeping client with Anderson Advisors, you will st…" at bounding box center [887, 429] width 1201 height 220
click at [761, 528] on li "Bookkeepers help take your records and create financial statements with you." at bounding box center [903, 527] width 1168 height 20
drag, startPoint x: 759, startPoint y: 523, endPoint x: 414, endPoint y: 334, distance: 393.4
click at [414, 334] on ul "Once you become a tax or bookkeeping client with Anderson Advisors, you will st…" at bounding box center [887, 429] width 1201 height 220
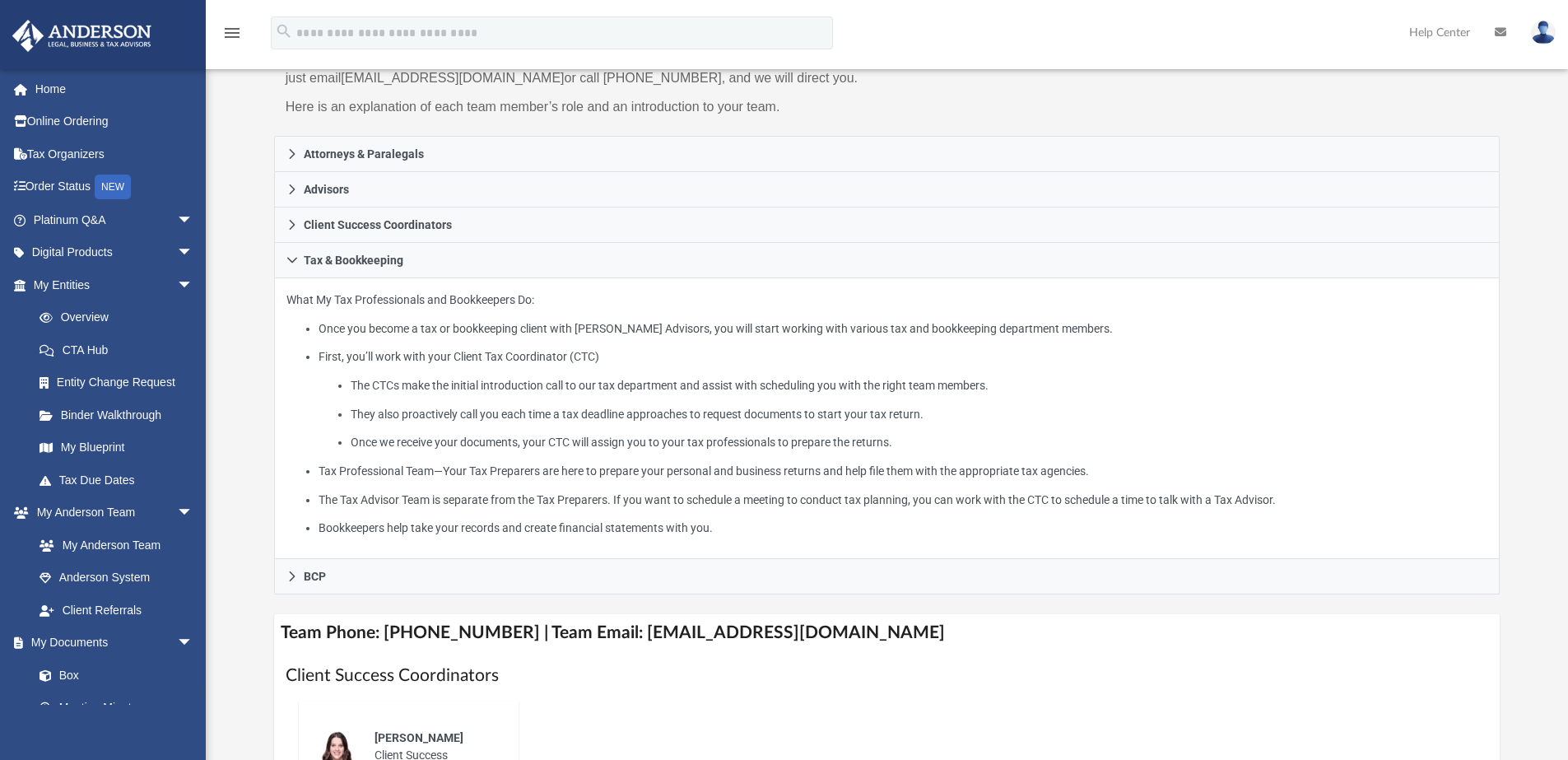
click at [414, 334] on li "Once you become a tax or bookkeeping client with Anderson Advisors, you will st…" at bounding box center [903, 329] width 1168 height 20
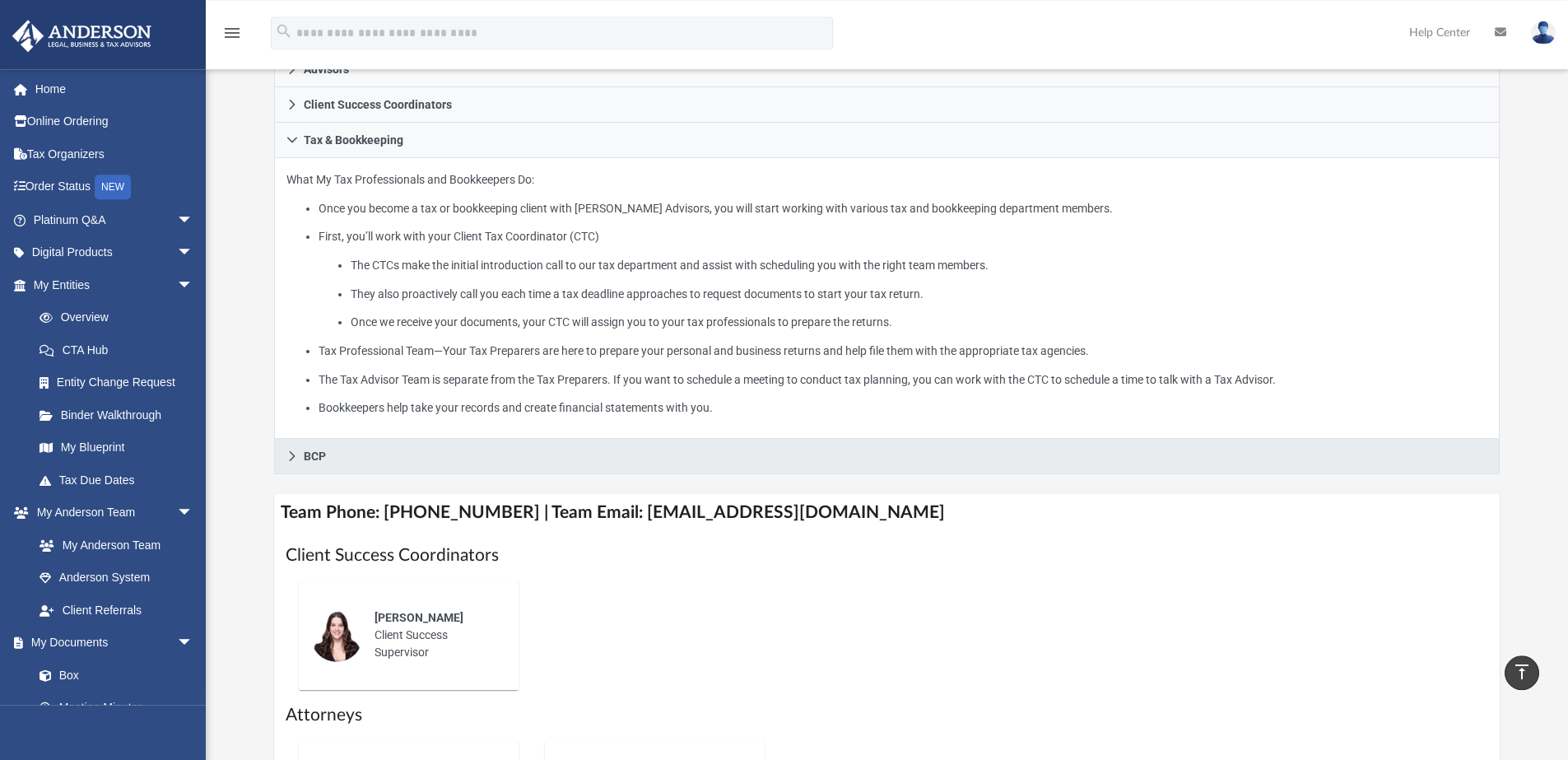
scroll to position [329, 0]
click at [431, 455] on link "BCP" at bounding box center [887, 458] width 1226 height 36
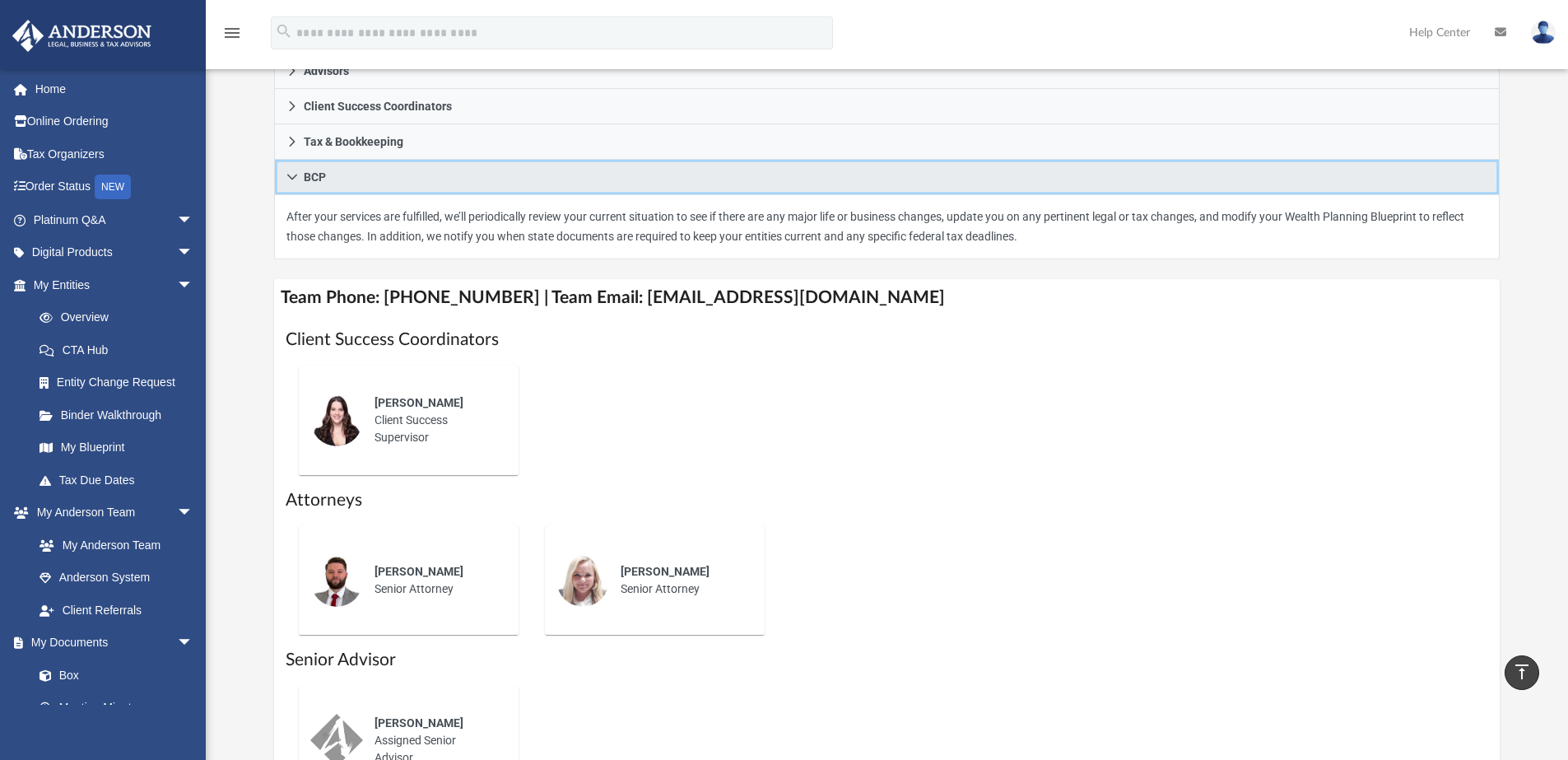
click at [479, 186] on link "BCP" at bounding box center [887, 178] width 1226 height 36
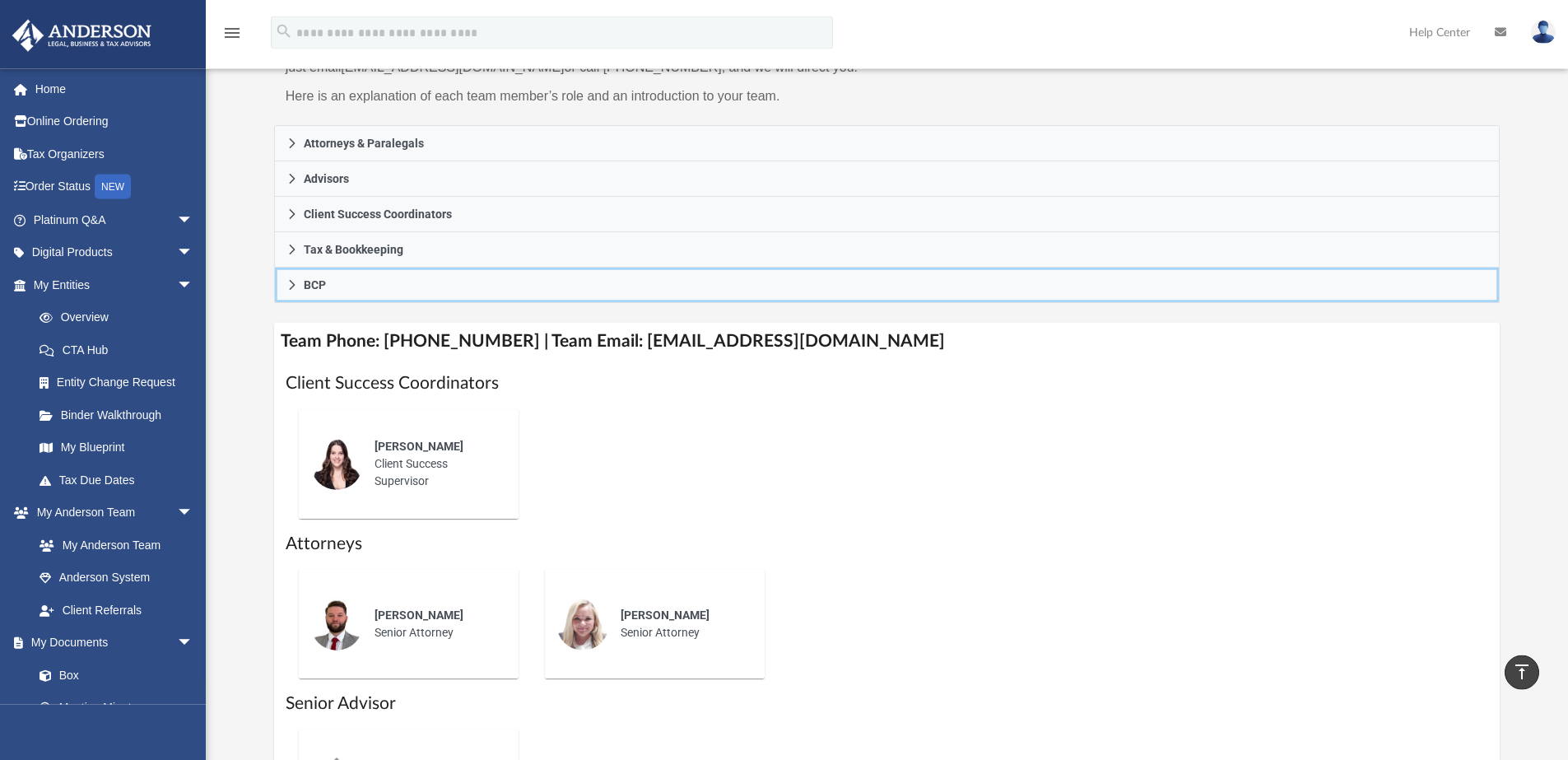
scroll to position [118, 0]
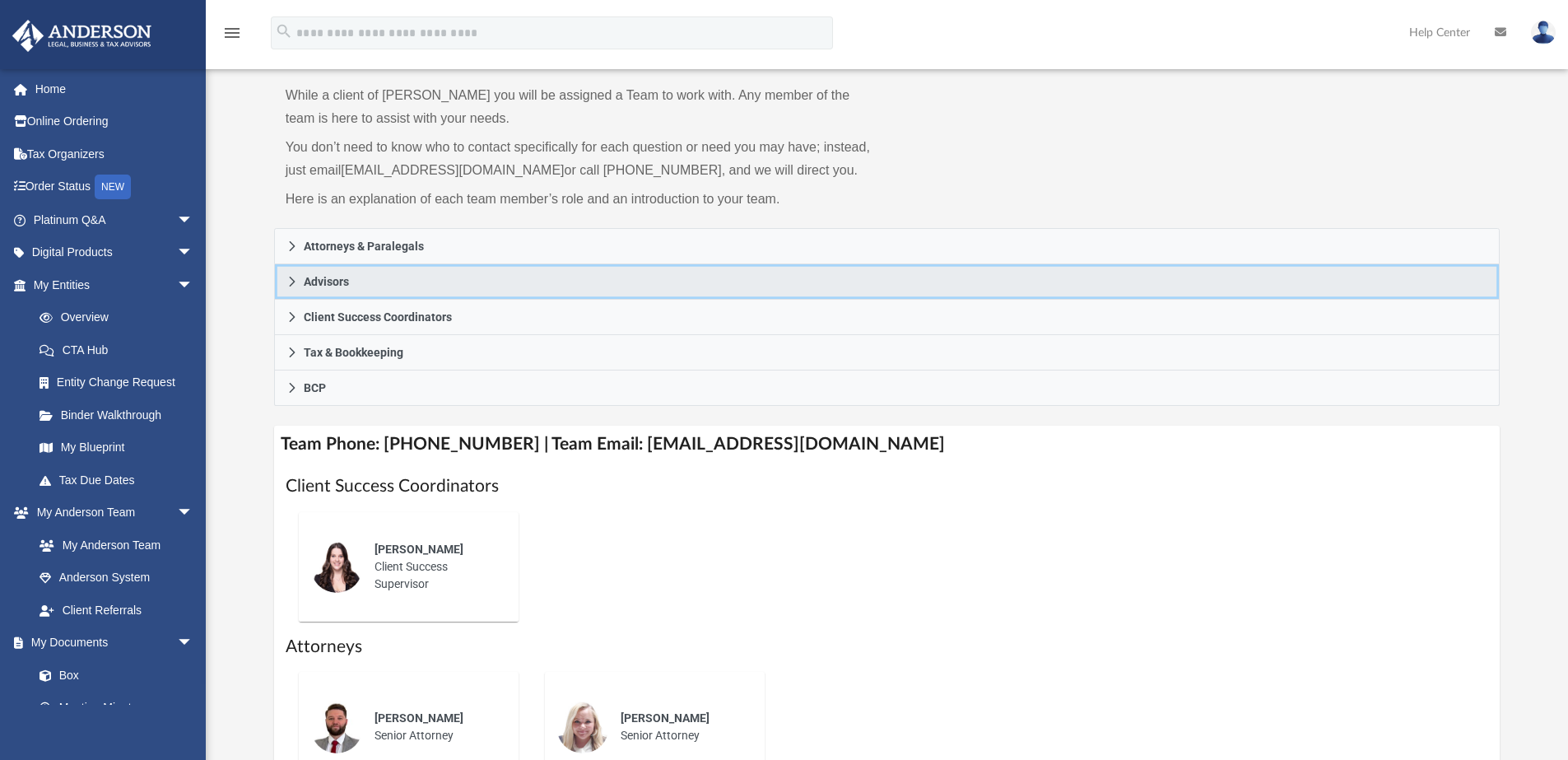
click at [427, 295] on link "Advisors" at bounding box center [887, 282] width 1226 height 36
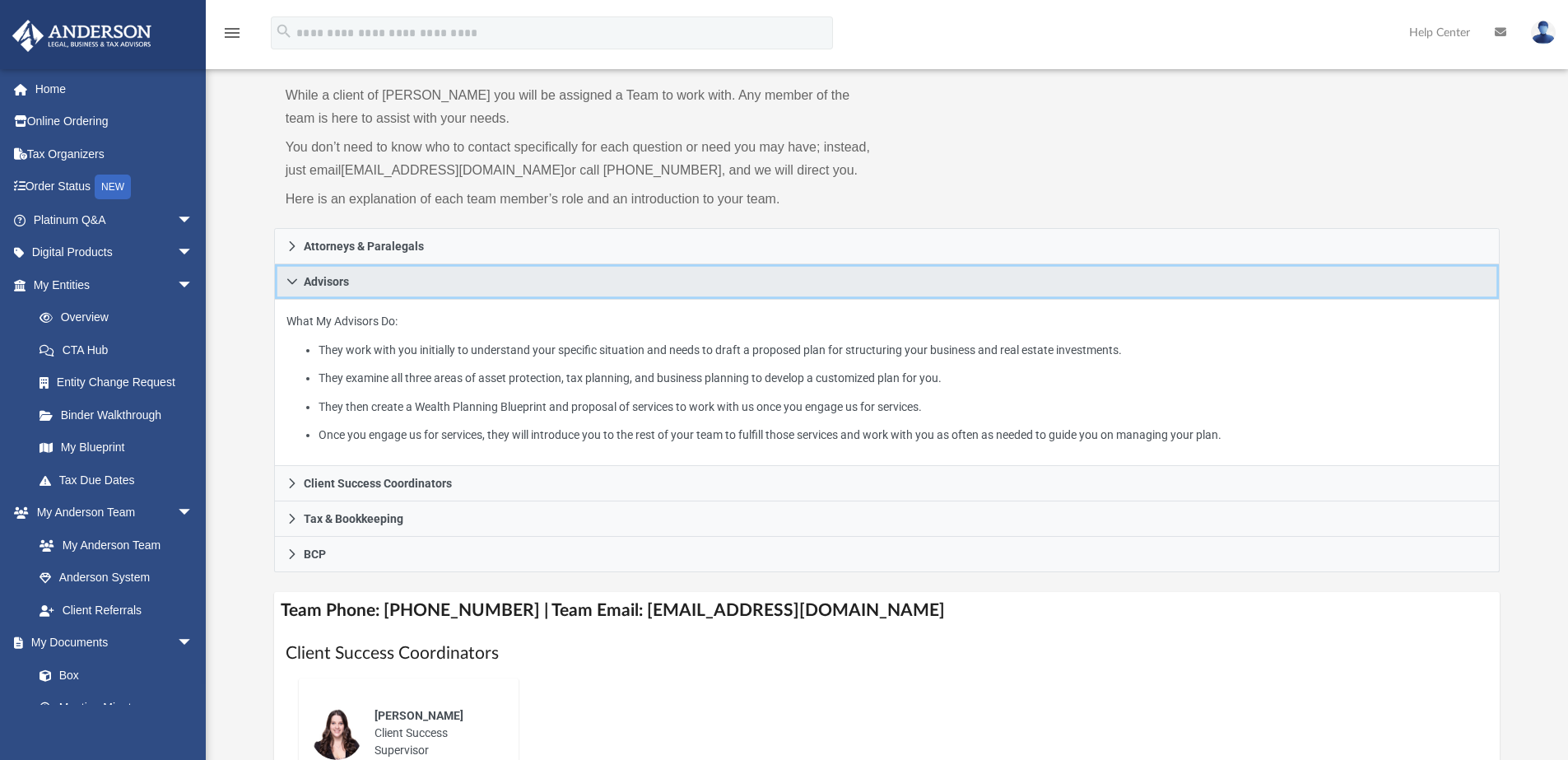
click at [427, 295] on link "Advisors" at bounding box center [887, 282] width 1226 height 36
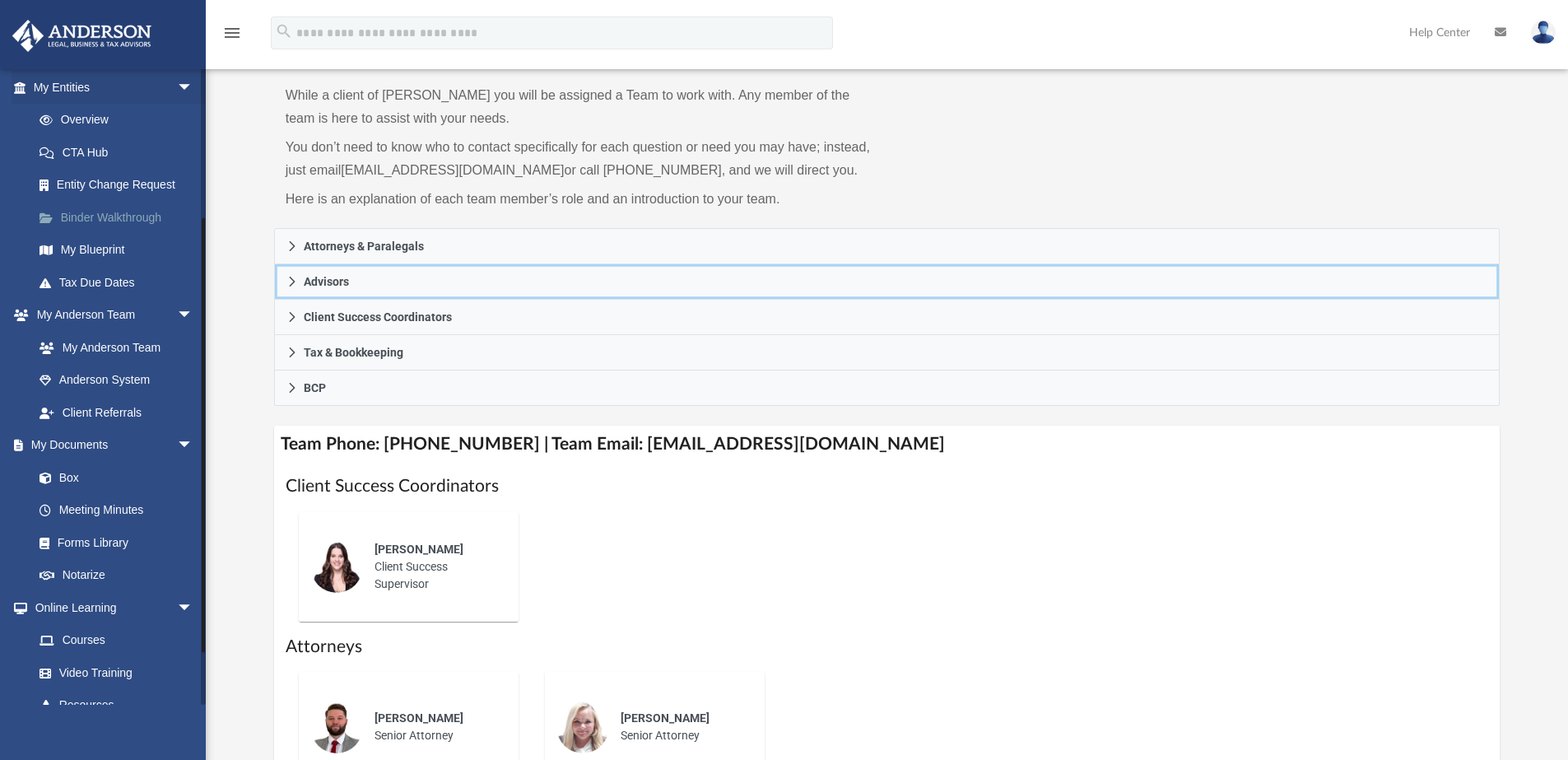
scroll to position [282, 0]
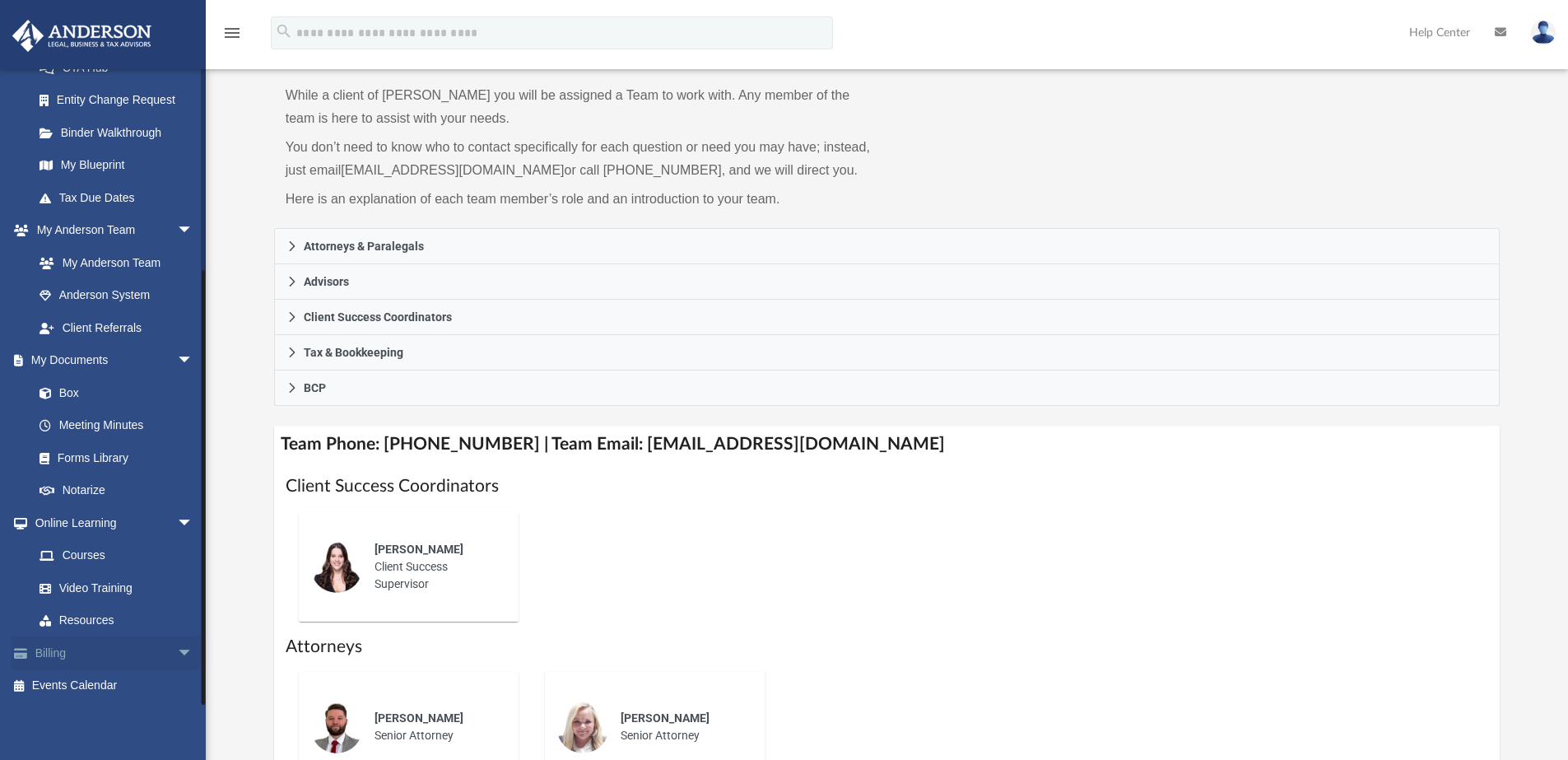
click at [95, 648] on link "Billing arrow_drop_down" at bounding box center [115, 653] width 207 height 33
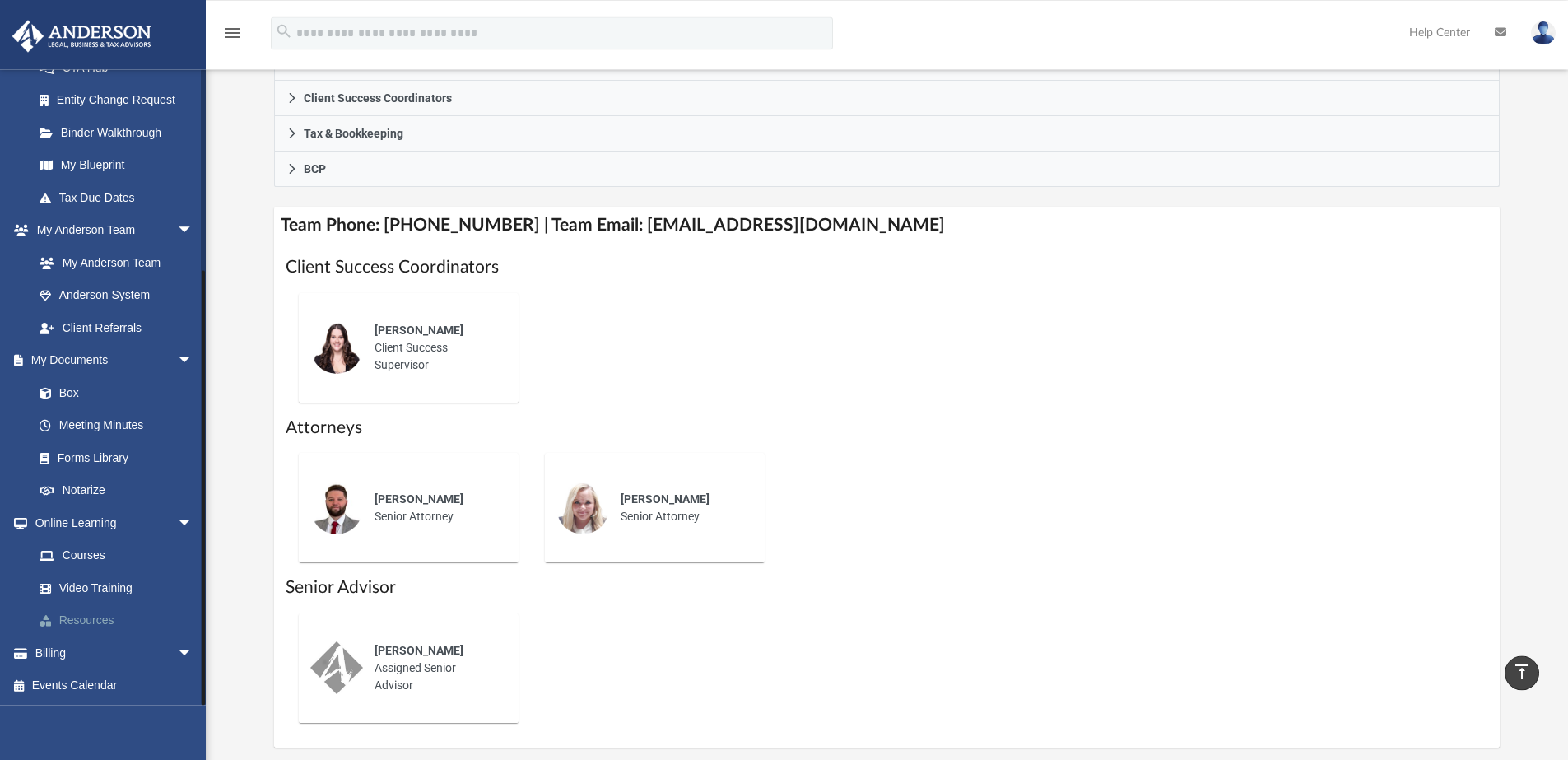
scroll to position [343, 0]
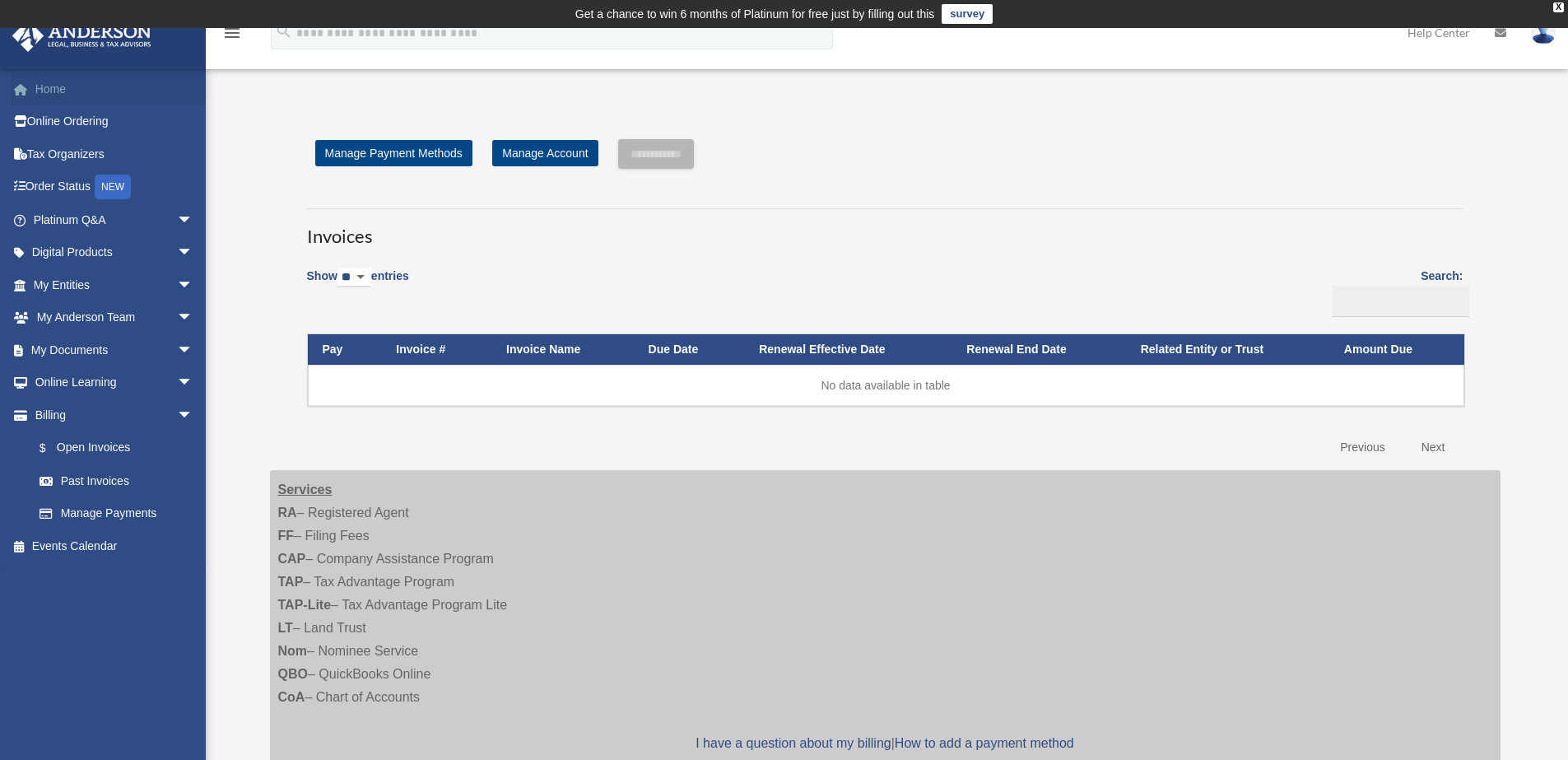
click at [75, 91] on link "Home" at bounding box center [115, 89] width 207 height 33
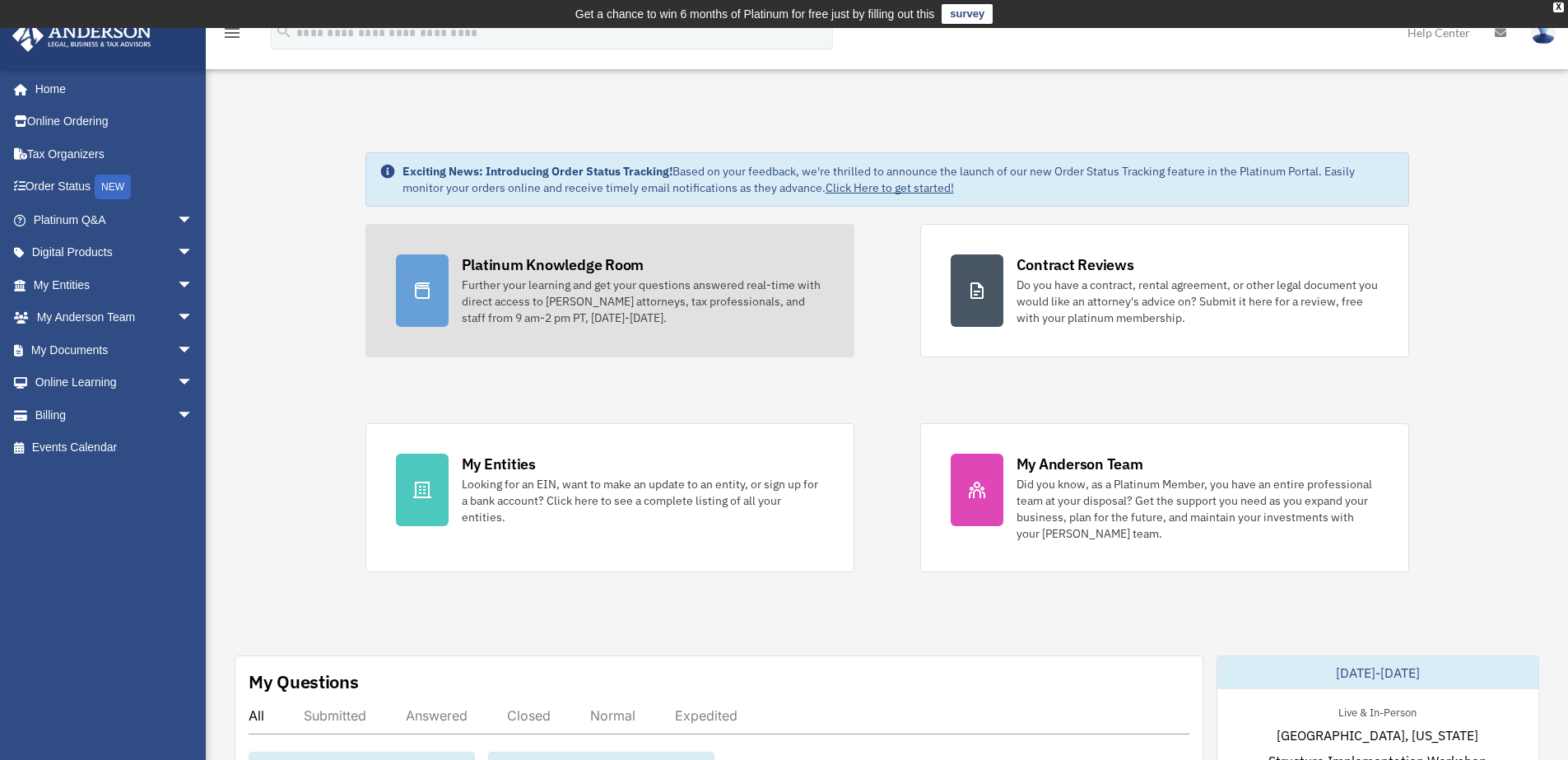
click at [527, 259] on div "Platinum Knowledge Room" at bounding box center [553, 264] width 183 height 20
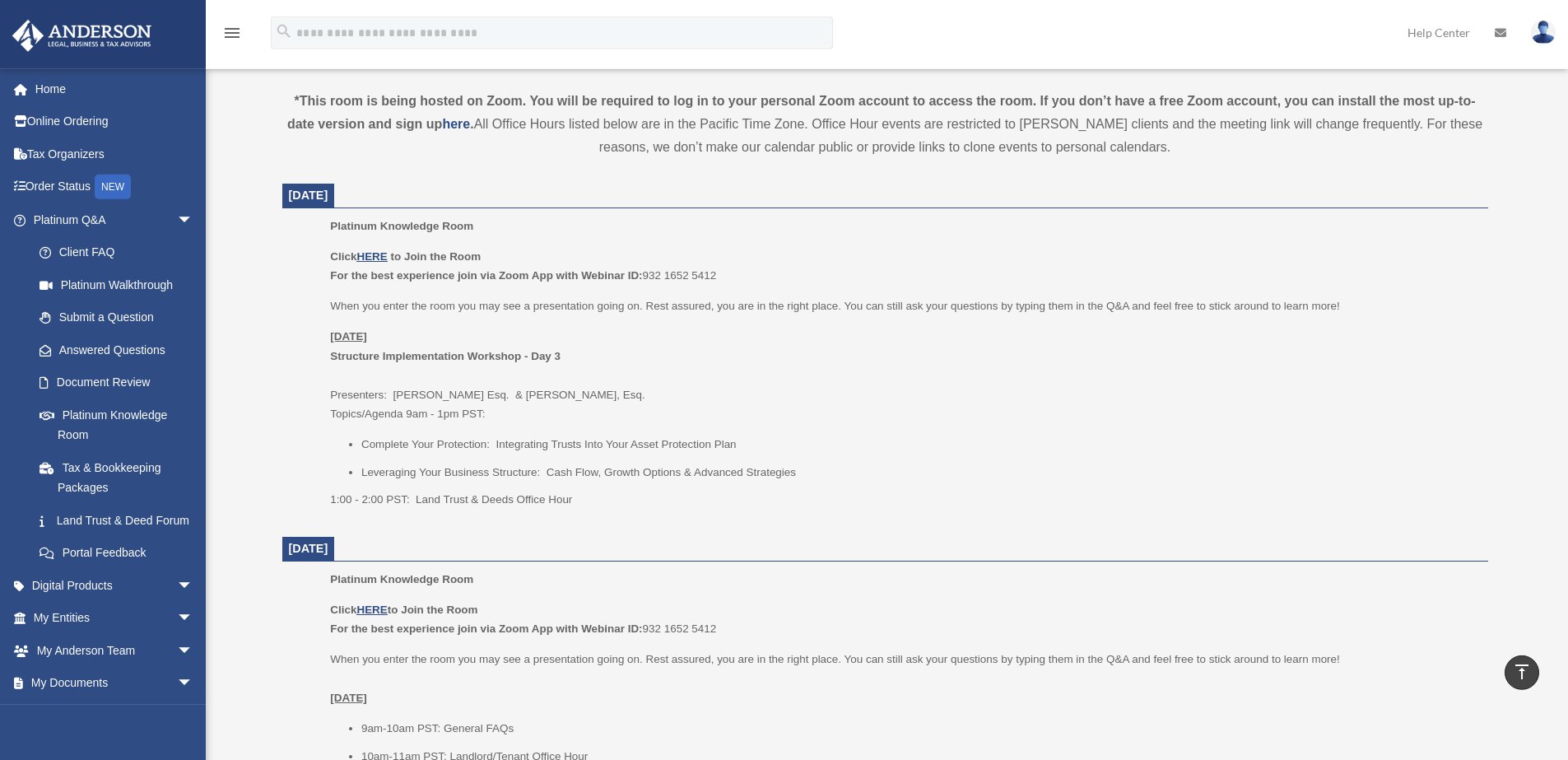
scroll to position [606, 0]
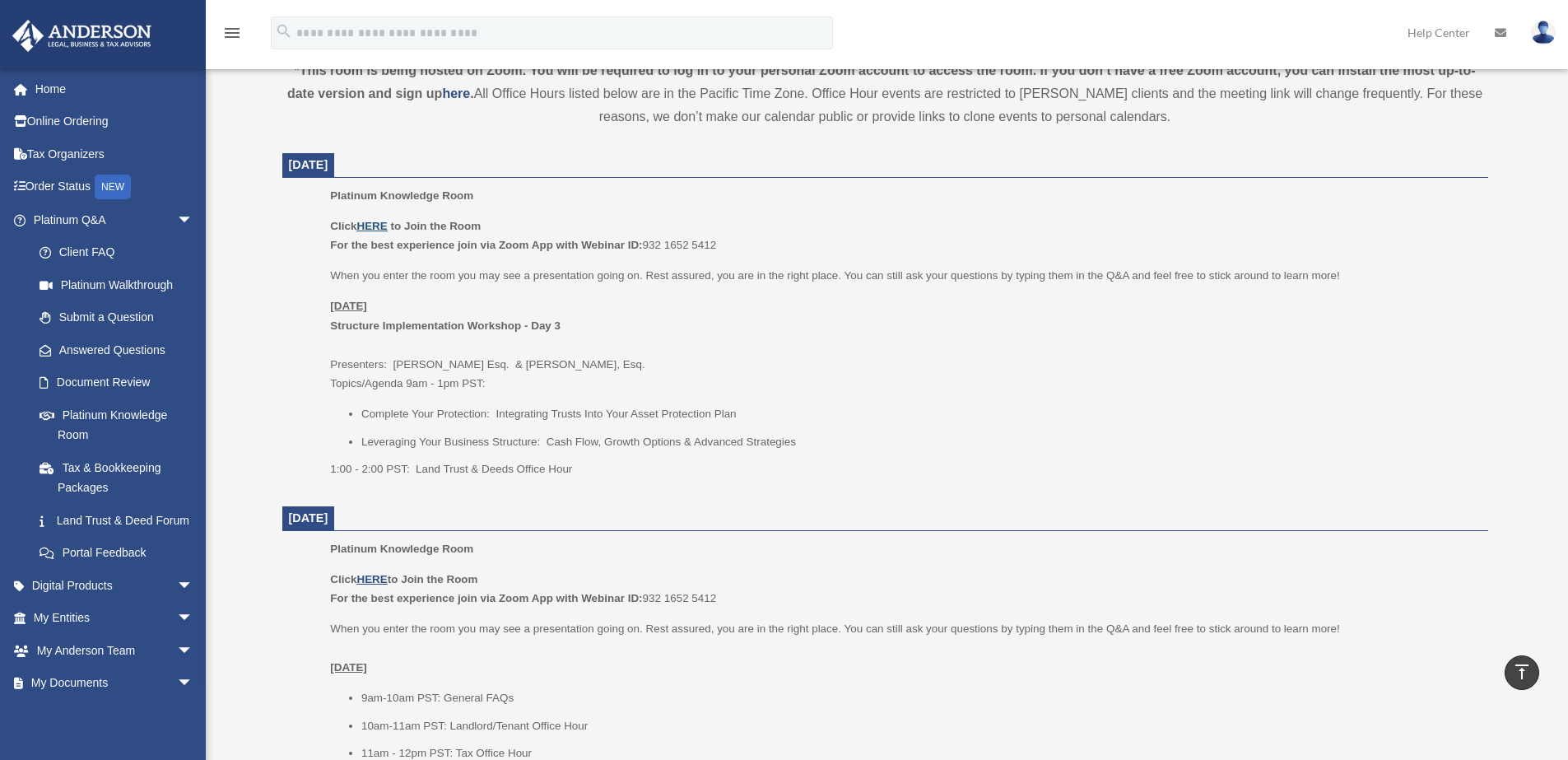
click at [377, 229] on u "HERE" at bounding box center [371, 226] width 30 height 12
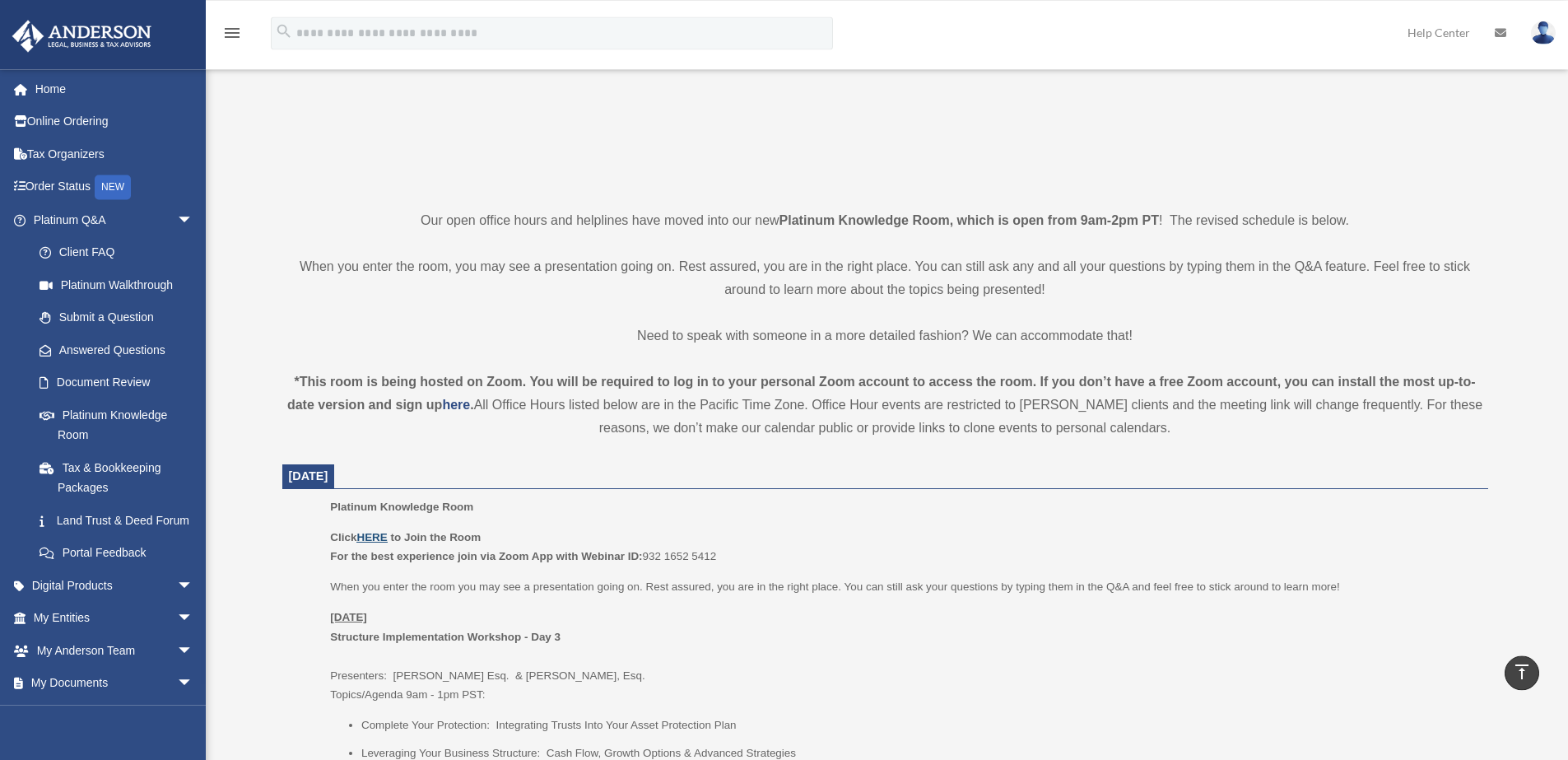
scroll to position [289, 0]
